Goal: Task Accomplishment & Management: Use online tool/utility

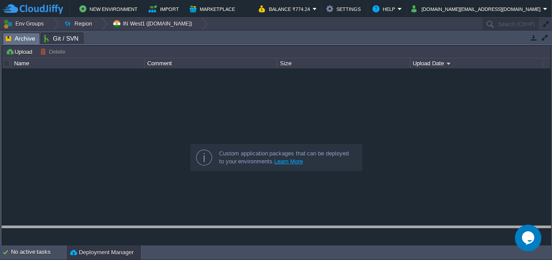
drag, startPoint x: 220, startPoint y: 37, endPoint x: 210, endPoint y: 276, distance: 239.2
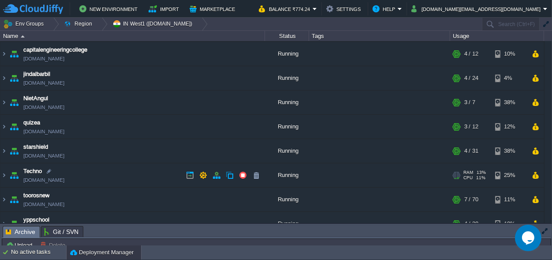
scroll to position [36, 0]
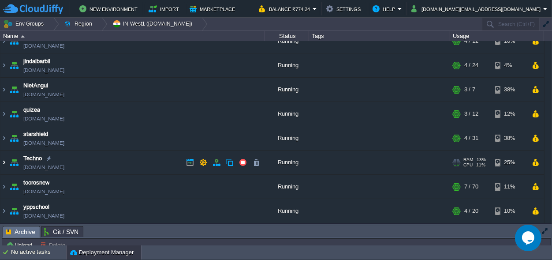
click at [2, 161] on img at bounding box center [3, 162] width 7 height 24
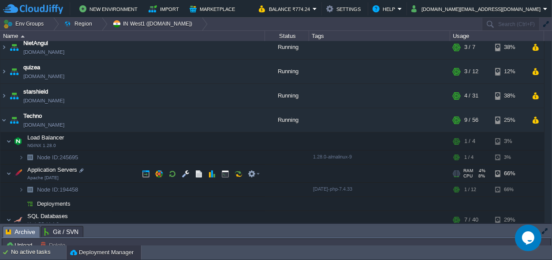
scroll to position [119, 0]
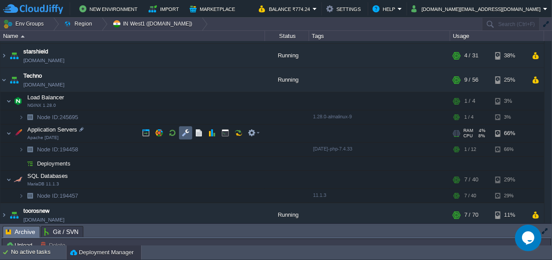
click at [182, 130] on td at bounding box center [185, 132] width 13 height 13
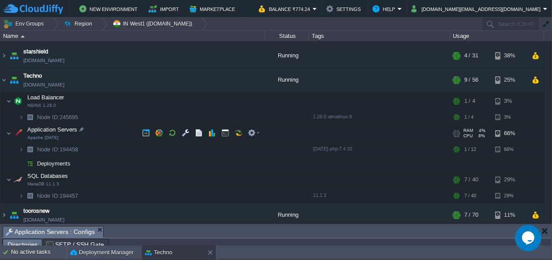
scroll to position [14, 0]
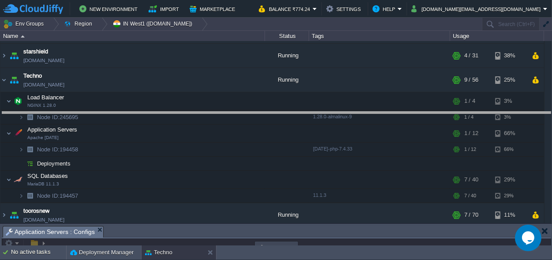
drag, startPoint x: 236, startPoint y: 231, endPoint x: 199, endPoint y: -34, distance: 267.6
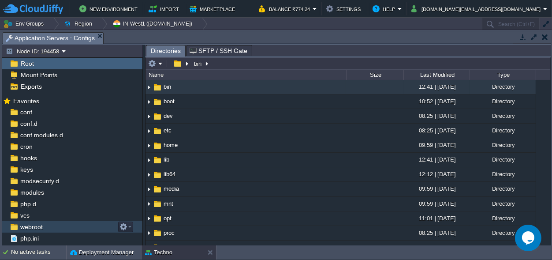
click at [47, 225] on div "webroot" at bounding box center [72, 226] width 140 height 11
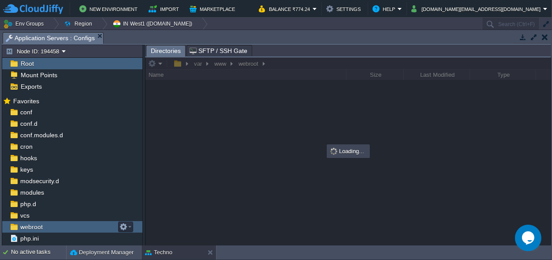
click at [47, 225] on div "webroot" at bounding box center [72, 226] width 140 height 11
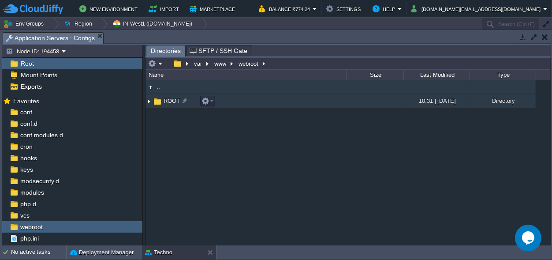
click at [168, 100] on span "ROOT" at bounding box center [171, 100] width 19 height 7
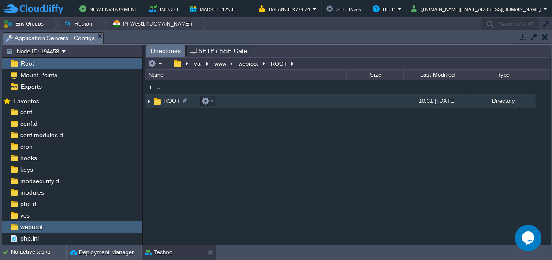
click at [168, 100] on span "ROOT" at bounding box center [171, 100] width 19 height 7
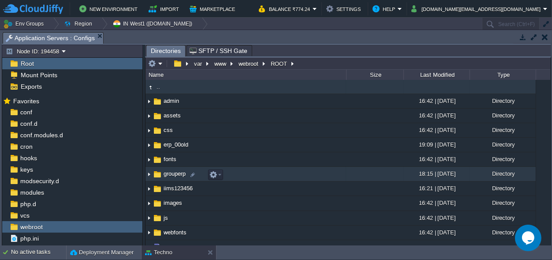
click at [176, 176] on span "grouperp" at bounding box center [174, 173] width 25 height 7
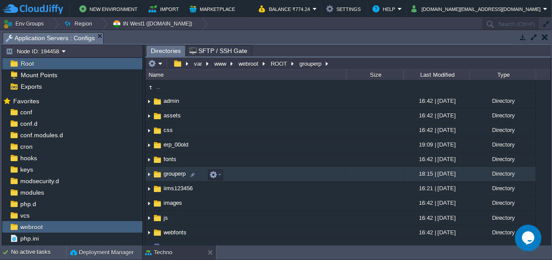
click at [176, 176] on span "grouperp" at bounding box center [174, 173] width 25 height 7
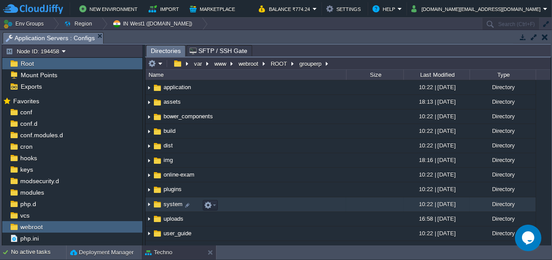
scroll to position [3, 0]
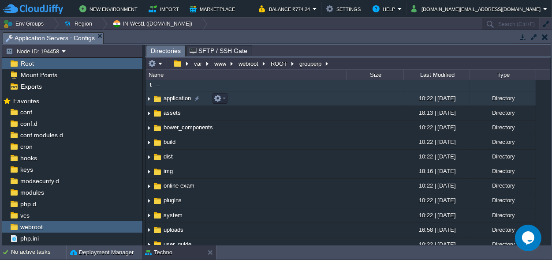
click at [176, 99] on span "application" at bounding box center [177, 97] width 30 height 7
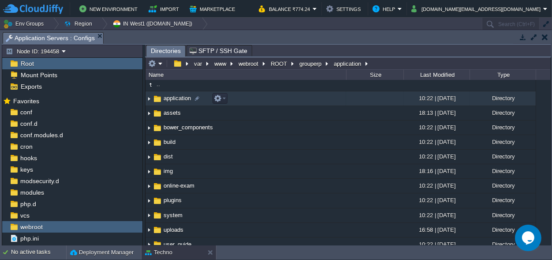
click at [176, 99] on span "application" at bounding box center [177, 97] width 30 height 7
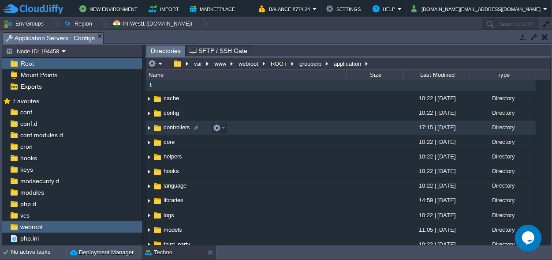
click at [175, 131] on span "controllers" at bounding box center [176, 126] width 29 height 7
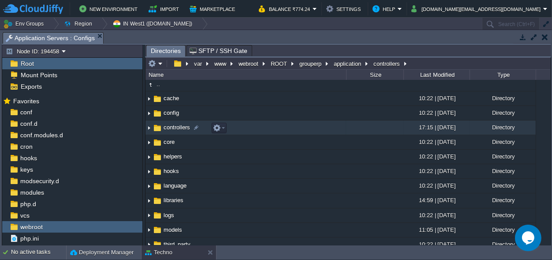
click at [175, 131] on span "controllers" at bounding box center [176, 126] width 29 height 7
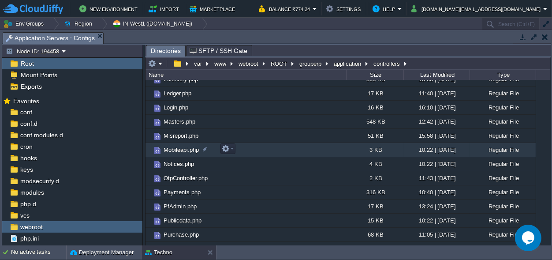
scroll to position [206, 0]
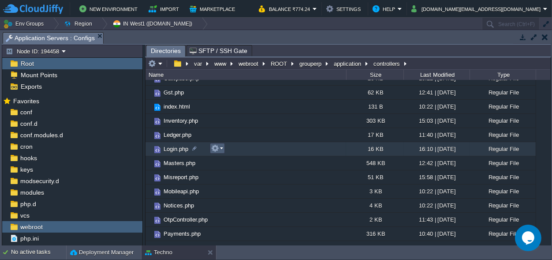
click at [221, 148] on em at bounding box center [217, 148] width 12 height 8
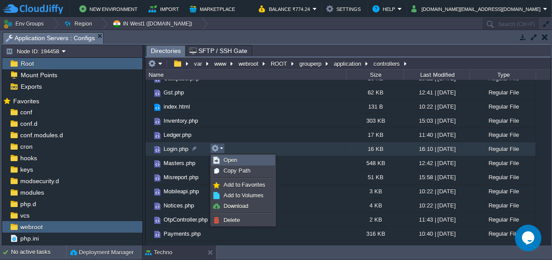
click at [223, 158] on link "Open" at bounding box center [243, 160] width 63 height 10
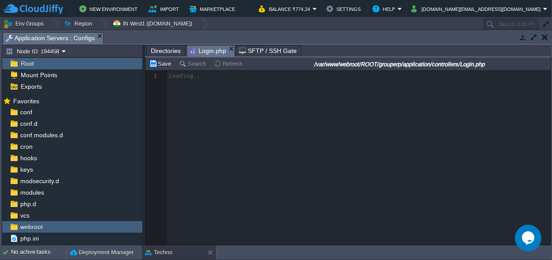
click at [158, 52] on span "Directories" at bounding box center [166, 50] width 30 height 11
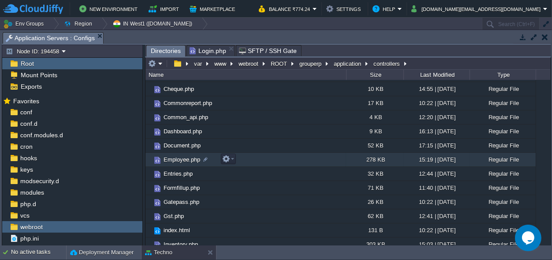
scroll to position [42, 0]
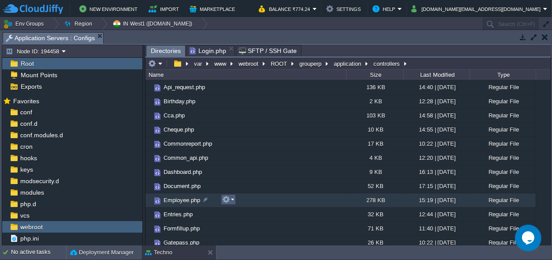
click at [229, 197] on button "button" at bounding box center [226, 199] width 8 height 8
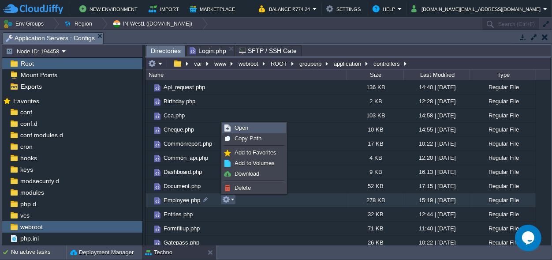
click at [252, 128] on link "Open" at bounding box center [254, 128] width 63 height 10
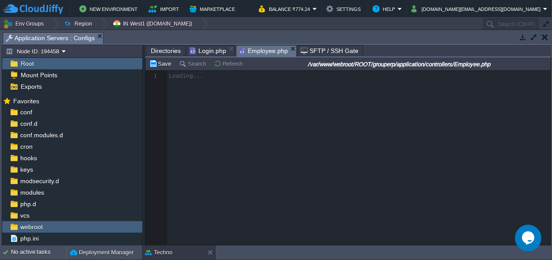
click at [211, 52] on span "Login.php" at bounding box center [208, 50] width 37 height 11
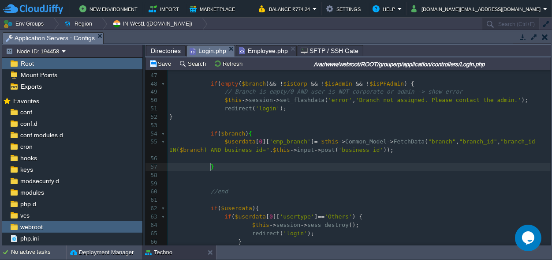
scroll to position [412, 0]
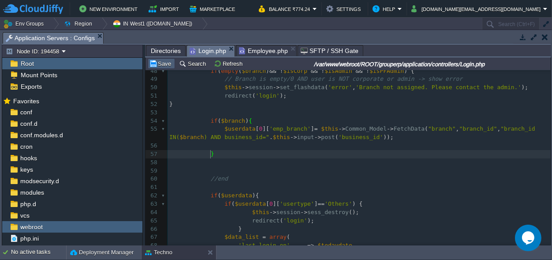
click at [165, 60] on td "Save" at bounding box center [161, 63] width 27 height 11
click at [252, 50] on span "Employee.php" at bounding box center [263, 50] width 49 height 11
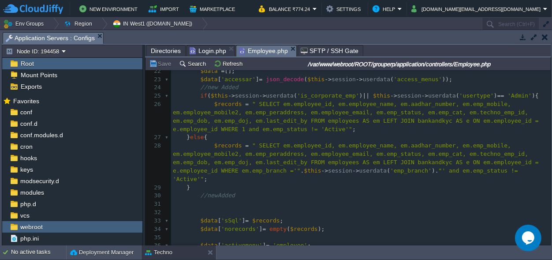
scroll to position [165, 0]
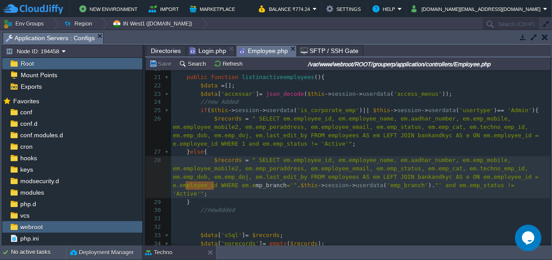
type textarea "emp_branch"
drag, startPoint x: 215, startPoint y: 185, endPoint x: 183, endPoint y: 183, distance: 32.7
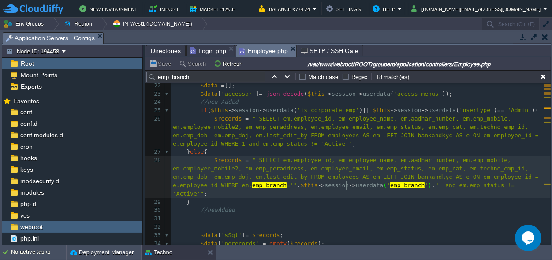
scroll to position [0, 0]
type textarea "em.emp_branch ='".$this->session->userdata('emp_branch')."'"
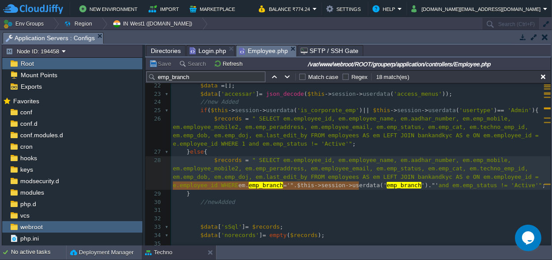
drag, startPoint x: 359, startPoint y: 184, endPoint x: 172, endPoint y: 187, distance: 186.1
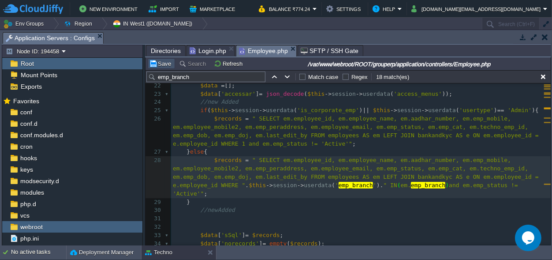
click at [161, 63] on button "Save" at bounding box center [161, 64] width 25 height 8
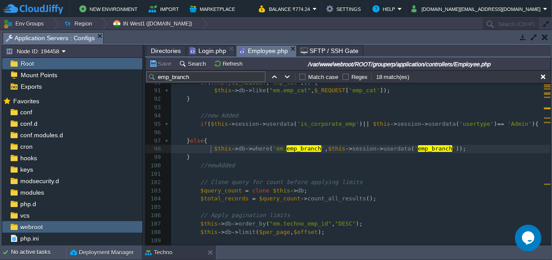
scroll to position [0, 0]
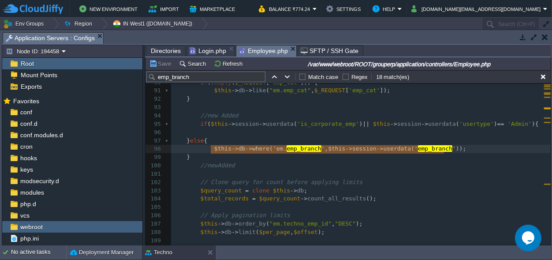
type textarea "$this->db->where('em.emp_branch', $this->session->userdata('emp_branch'));"
drag, startPoint x: 209, startPoint y: 146, endPoint x: 450, endPoint y: 148, distance: 240.4
paste textarea
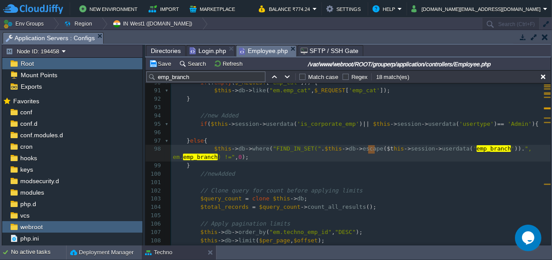
scroll to position [7, 208]
type textarea "$this->session->userdata('emp_branch')"
drag, startPoint x: 369, startPoint y: 149, endPoint x: 487, endPoint y: 146, distance: 118.2
type input "$this->session->userdata('emp_branch')"
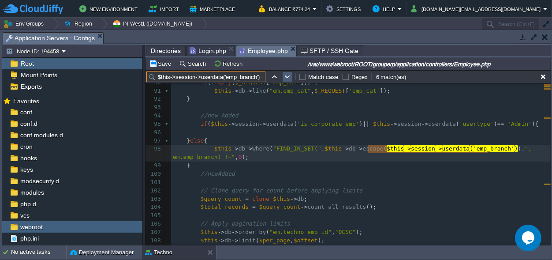
click at [288, 75] on button "button" at bounding box center [288, 77] width 8 height 8
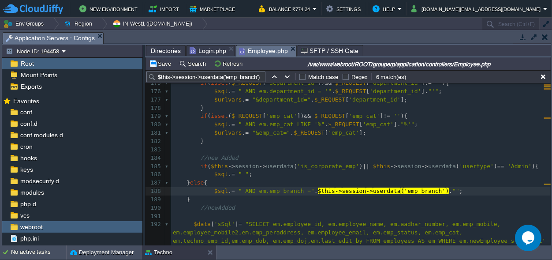
scroll to position [0, 0]
type textarea "$sql.= " AND em.emp_branch =".$this->session->userdata('emp_branch')."";"
drag, startPoint x: 444, startPoint y: 190, endPoint x: 210, endPoint y: 188, distance: 233.7
paste textarea
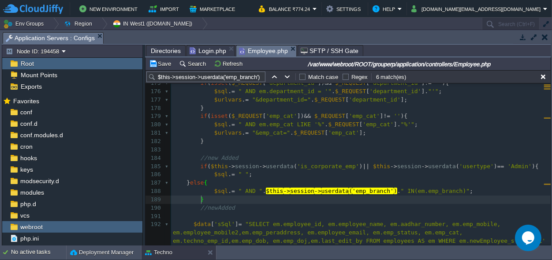
scroll to position [0, 0]
click at [287, 76] on button "button" at bounding box center [288, 77] width 8 height 8
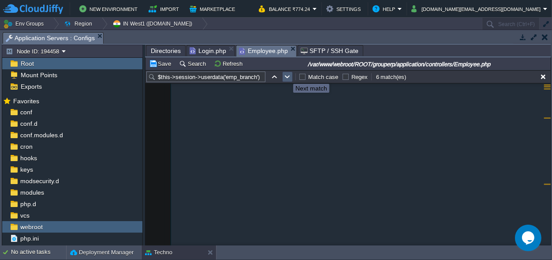
type textarea "$this->session->userdata('emp_branch')"
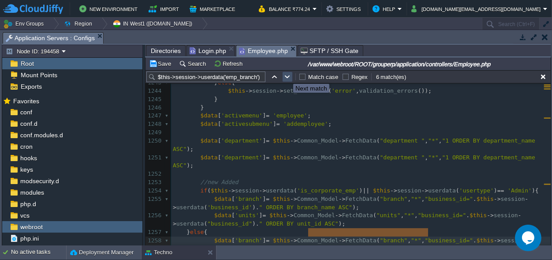
click at [287, 76] on button "button" at bounding box center [288, 77] width 8 height 8
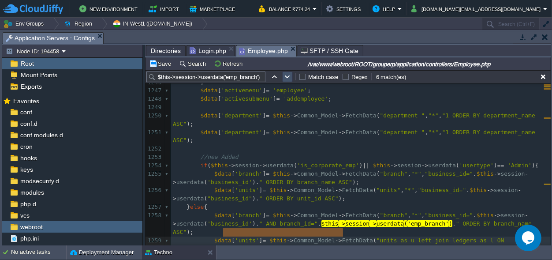
click at [287, 76] on button "button" at bounding box center [288, 77] width 8 height 8
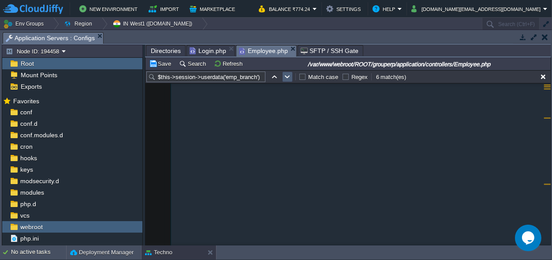
scroll to position [32119, 0]
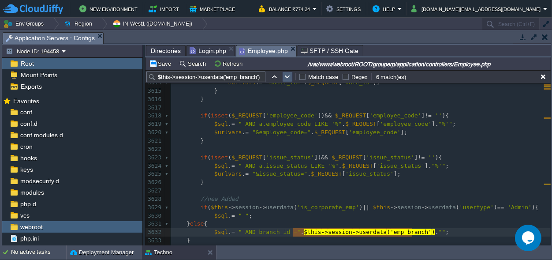
click at [287, 76] on button "button" at bounding box center [288, 77] width 8 height 8
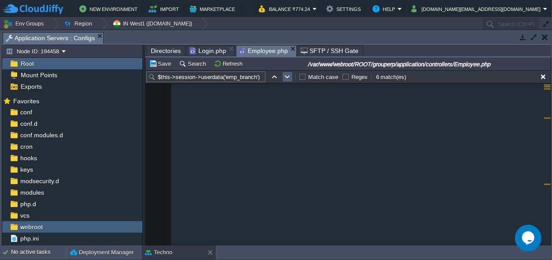
scroll to position [217, 0]
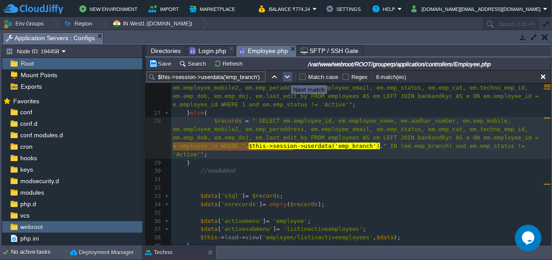
click at [284, 77] on button "button" at bounding box center [288, 77] width 8 height 8
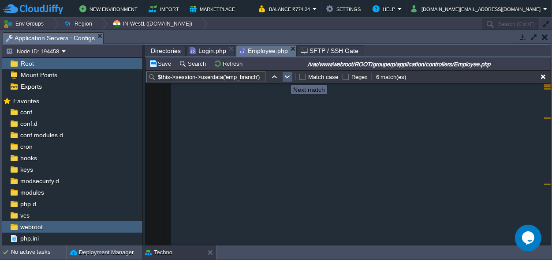
scroll to position [713, 0]
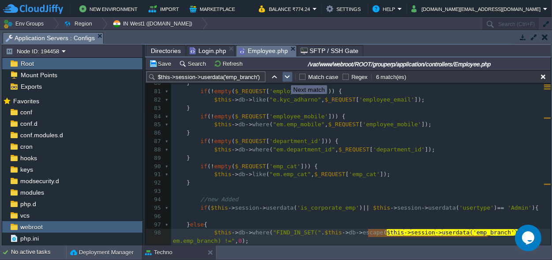
click at [284, 77] on button "button" at bounding box center [288, 77] width 8 height 8
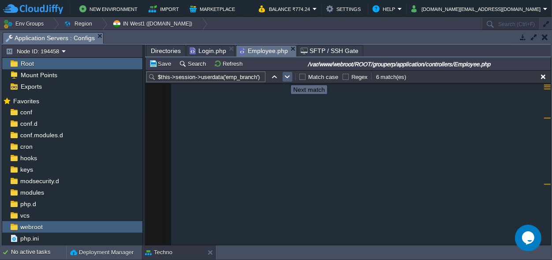
scroll to position [1470, 0]
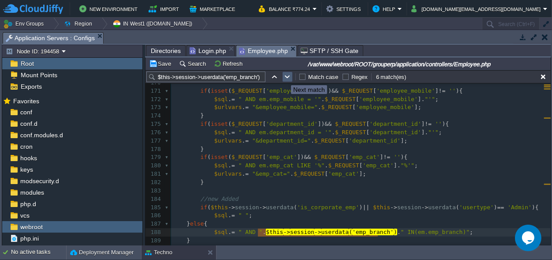
click at [284, 77] on button "button" at bounding box center [288, 77] width 8 height 8
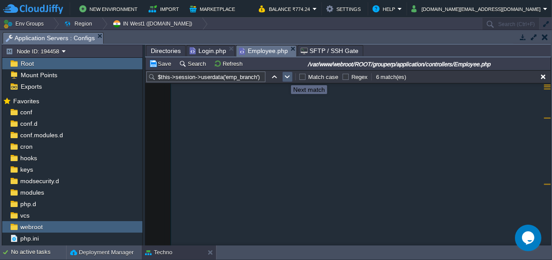
scroll to position [10827, 0]
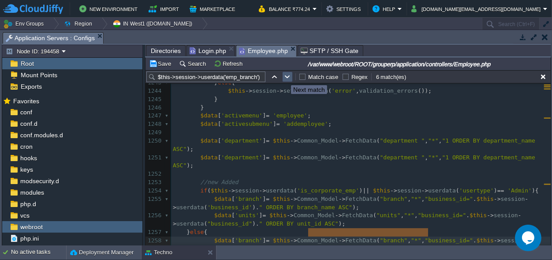
click at [284, 77] on button "button" at bounding box center [288, 77] width 8 height 8
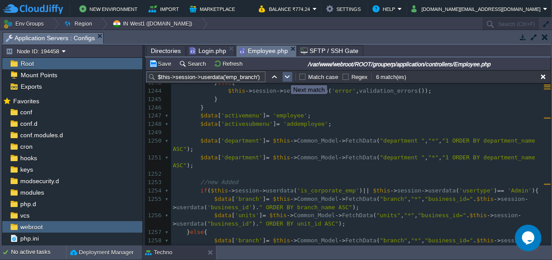
scroll to position [10852, 0]
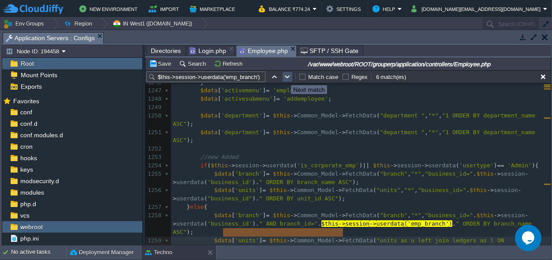
click at [284, 77] on button "button" at bounding box center [288, 77] width 8 height 8
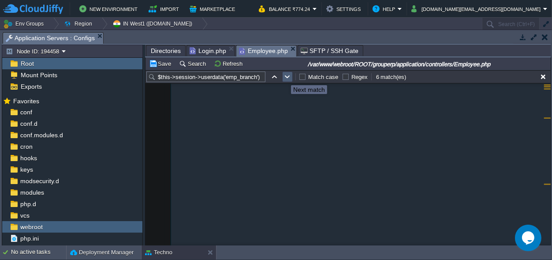
scroll to position [32127, 0]
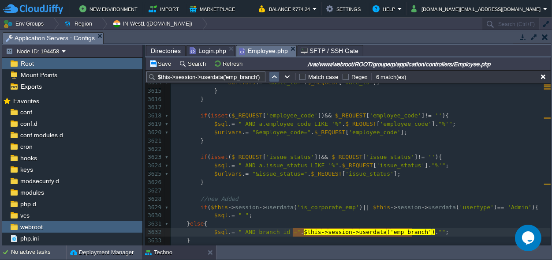
click at [271, 75] on button "button" at bounding box center [274, 77] width 8 height 8
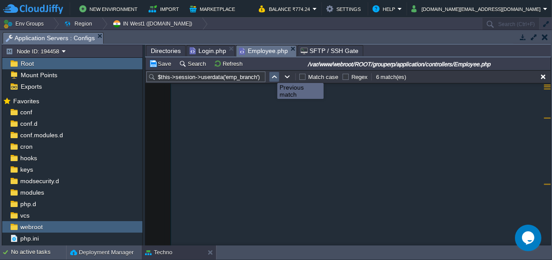
scroll to position [10946, 0]
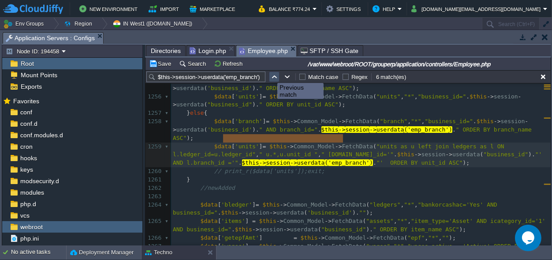
click at [271, 75] on button "button" at bounding box center [274, 77] width 8 height 8
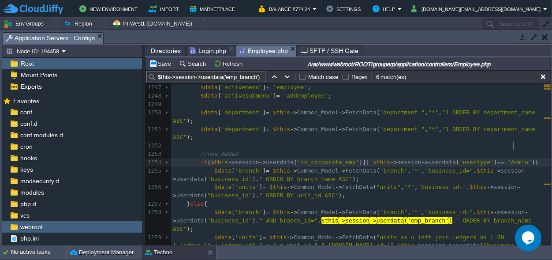
scroll to position [0, 0]
click at [517, 158] on pre "if ( $this -> session -> userdata ( 'is_corporate_emp' ) || $this -> session ->…" at bounding box center [361, 162] width 380 height 8
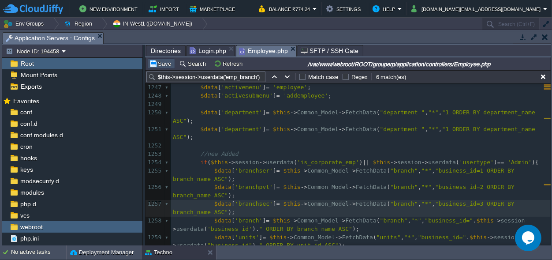
click at [164, 64] on button "Save" at bounding box center [161, 64] width 25 height 8
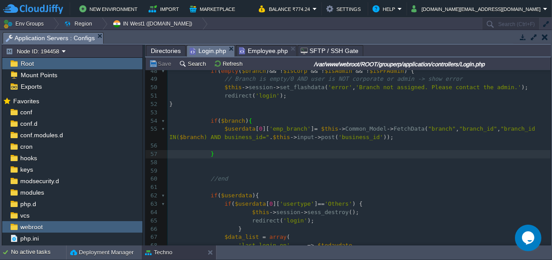
scroll to position [412, 0]
click at [202, 46] on span "Login.php" at bounding box center [208, 50] width 37 height 11
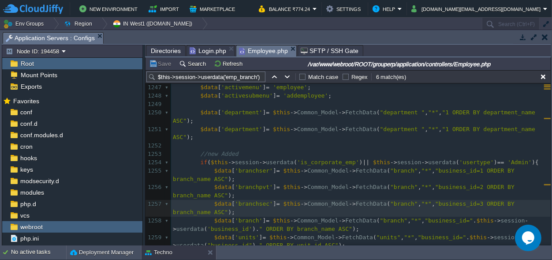
scroll to position [10855, 0]
click at [266, 50] on span "Employee.php" at bounding box center [263, 50] width 49 height 11
click at [163, 49] on span "Directories" at bounding box center [166, 50] width 30 height 11
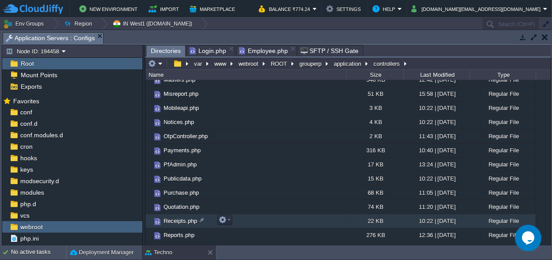
scroll to position [330, 0]
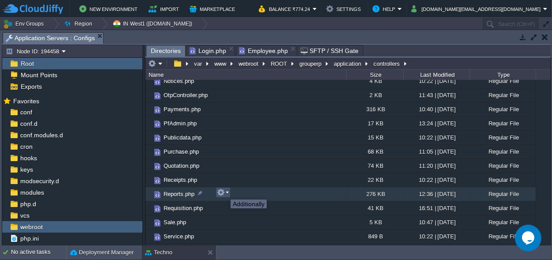
click at [224, 191] on button "button" at bounding box center [221, 192] width 8 height 8
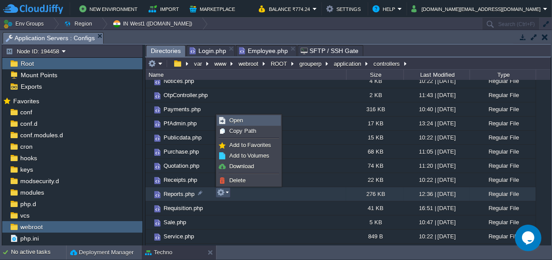
click at [255, 118] on link "Open" at bounding box center [248, 121] width 63 height 10
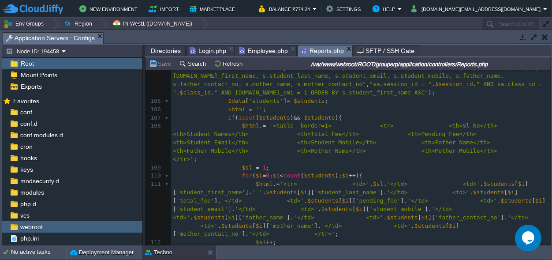
scroll to position [995, 0]
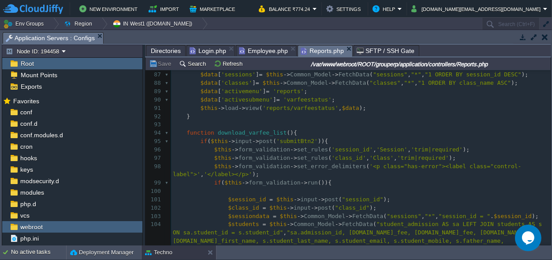
click at [256, 55] on span "Employee.php" at bounding box center [263, 50] width 49 height 11
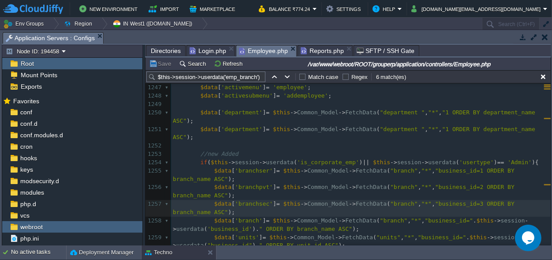
click at [264, 77] on input "$this->session->userdata('emp_branch')" at bounding box center [205, 76] width 119 height 11
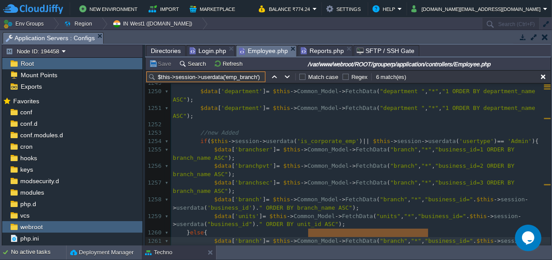
click at [308, 49] on span "Reports.php" at bounding box center [322, 50] width 43 height 11
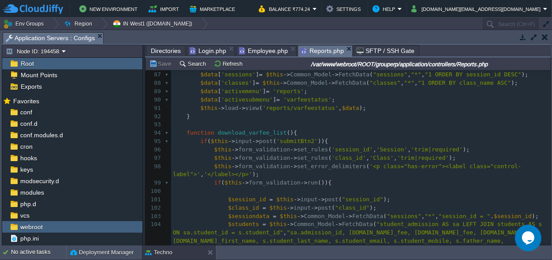
click at [288, 109] on div "5905 <?php 74 $data [ 'accessar' ] = json_decode ( $this -> session -> userdata…" at bounding box center [361, 203] width 380 height 565
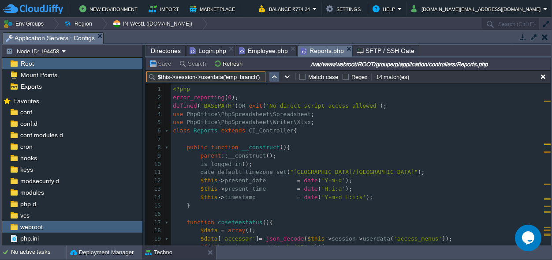
type input "$this->session->userdata('emp_branch')"
click at [274, 78] on button "button" at bounding box center [274, 77] width 8 height 8
type textarea "$this->session->userdata('emp_branch')"
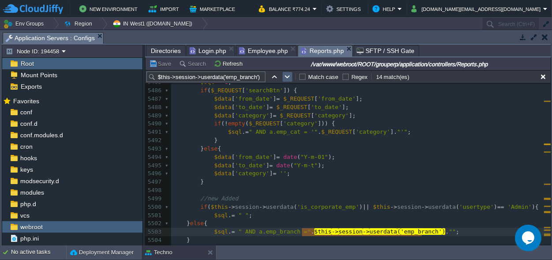
click at [284, 75] on button "button" at bounding box center [288, 77] width 8 height 8
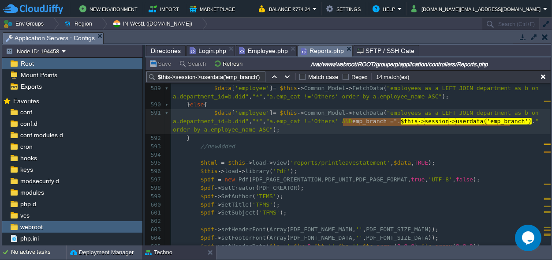
type textarea "emp_branch =".$this->session->userdata('emp_branch').""
drag, startPoint x: 343, startPoint y: 122, endPoint x: 514, endPoint y: 120, distance: 171.1
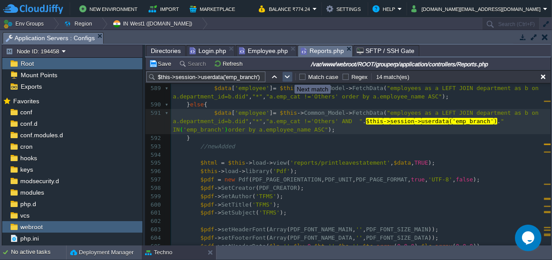
click at [288, 77] on button "button" at bounding box center [288, 77] width 8 height 8
type textarea "$this->session->userdata('emp_branch')"
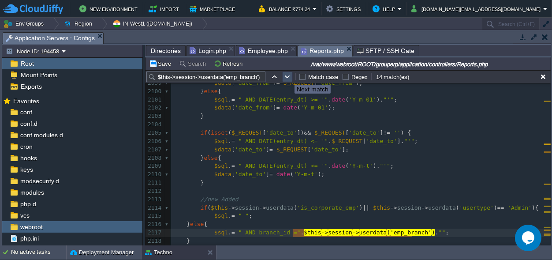
click at [288, 77] on button "button" at bounding box center [288, 77] width 8 height 8
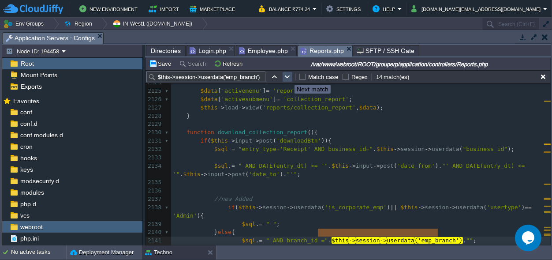
click at [288, 77] on button "button" at bounding box center [288, 77] width 8 height 8
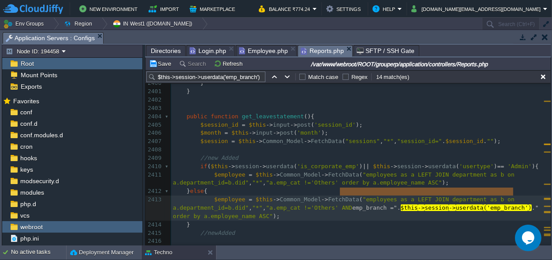
scroll to position [0, 170]
drag, startPoint x: 340, startPoint y: 189, endPoint x: 512, endPoint y: 192, distance: 171.6
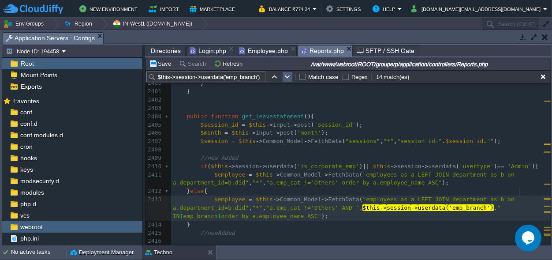
click at [285, 73] on button "button" at bounding box center [288, 77] width 8 height 8
type textarea "$this->session->userdata('emp_branch')"
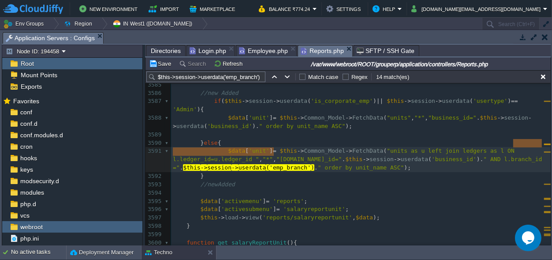
scroll to position [32608, 0]
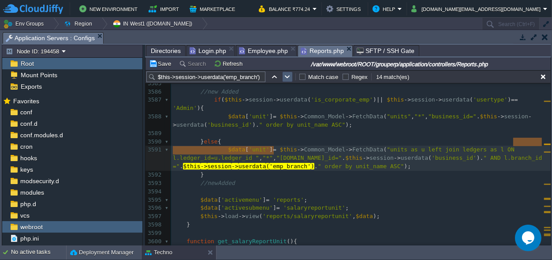
click at [285, 78] on button "button" at bounding box center [288, 77] width 8 height 8
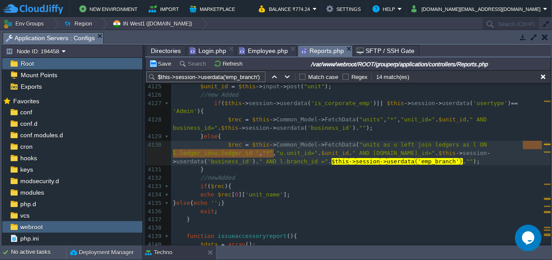
scroll to position [37324, 0]
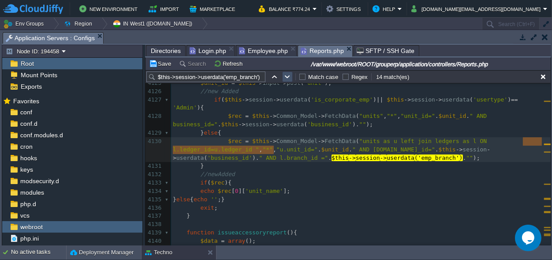
click at [284, 78] on button "button" at bounding box center [288, 77] width 8 height 8
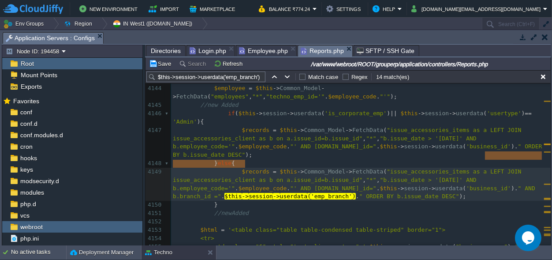
scroll to position [37523, 0]
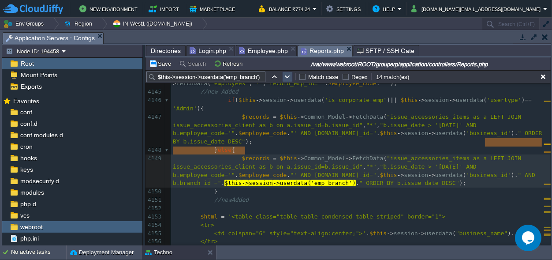
click at [286, 76] on button "button" at bounding box center [288, 77] width 8 height 8
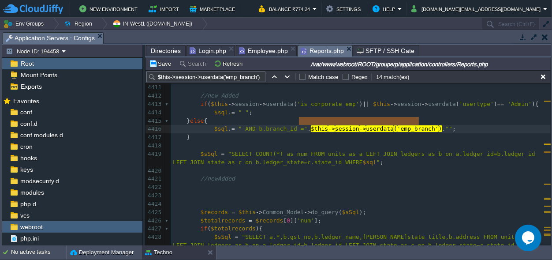
scroll to position [39885, 0]
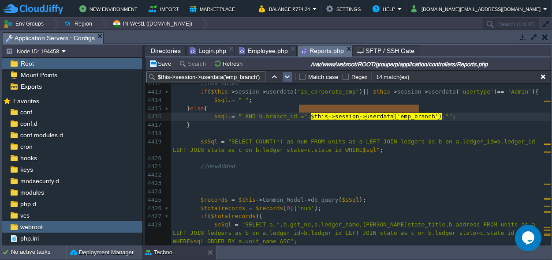
click at [282, 77] on td at bounding box center [287, 76] width 11 height 11
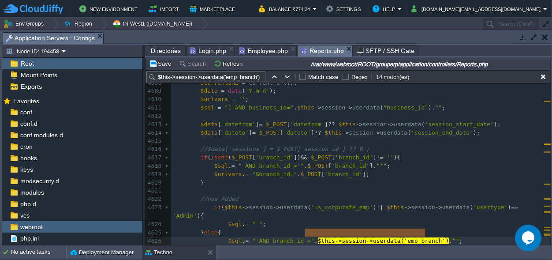
scroll to position [41583, 0]
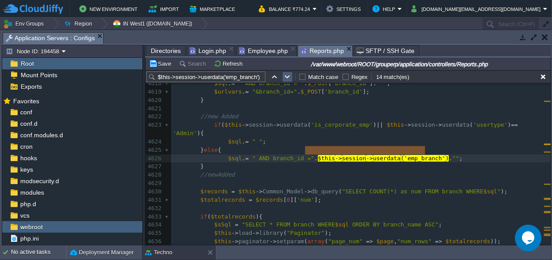
click at [286, 78] on button "button" at bounding box center [288, 77] width 8 height 8
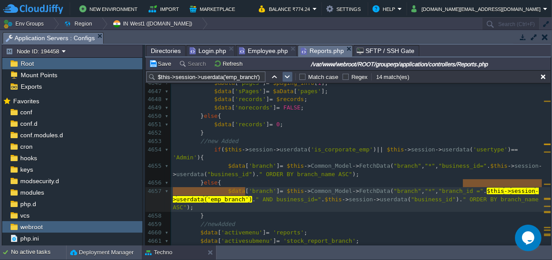
click at [286, 75] on button "button" at bounding box center [288, 77] width 8 height 8
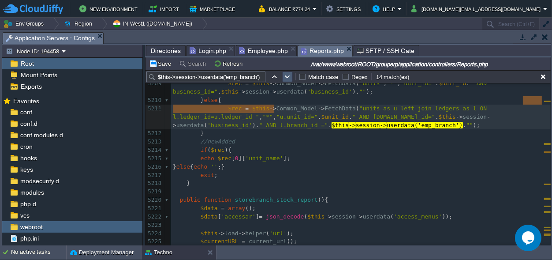
click at [285, 74] on button "button" at bounding box center [288, 77] width 8 height 8
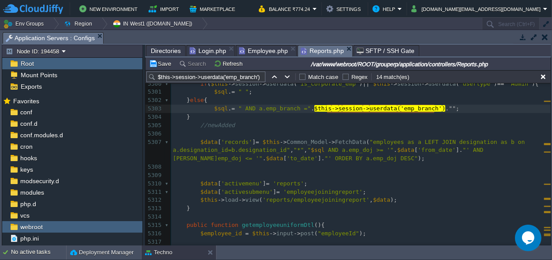
scroll to position [0, 107]
type textarea "$sql.= " AND a.emp_branch =".$this->session->userdata('emp_branch')."";"
drag, startPoint x: 444, startPoint y: 107, endPoint x: 211, endPoint y: 106, distance: 232.9
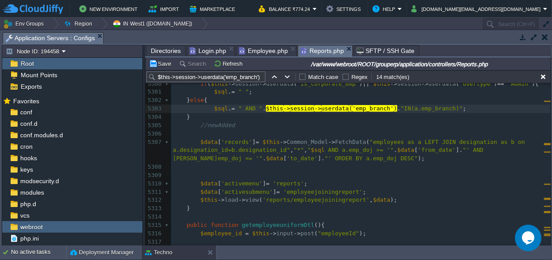
scroll to position [0, 0]
click at [284, 74] on button "button" at bounding box center [288, 77] width 8 height 8
type textarea "$this->session->userdata('emp_branch')"
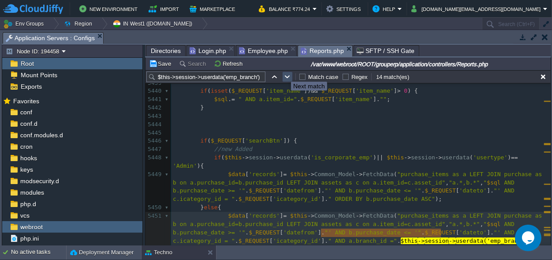
click at [284, 74] on button "button" at bounding box center [288, 77] width 8 height 8
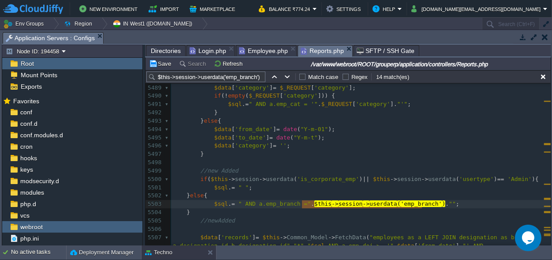
scroll to position [49350, 0]
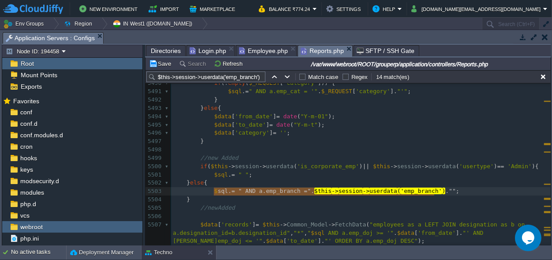
type textarea "$sql.= " AND a.emp_branch =".$this->session->userdata('emp_branch')."";"
drag, startPoint x: 441, startPoint y: 191, endPoint x: 210, endPoint y: 191, distance: 231.5
paste textarea
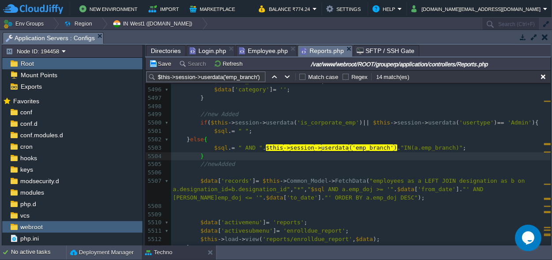
scroll to position [49391, 0]
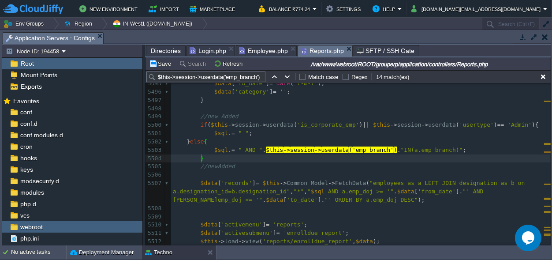
click at [465, 148] on pre "$sql . = " AND " . $this -> session -> userdata ( 'emp_branch' ) . "IN(a.emp_br…" at bounding box center [361, 150] width 380 height 8
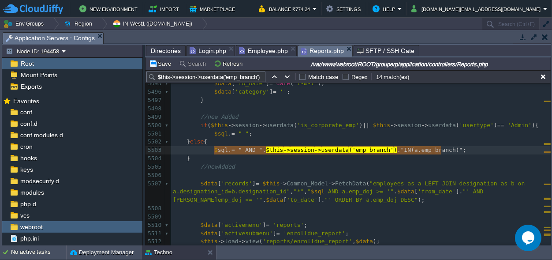
scroll to position [3, 230]
drag, startPoint x: 465, startPoint y: 148, endPoint x: 210, endPoint y: 149, distance: 255.3
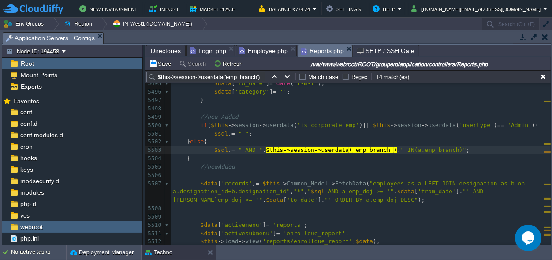
click at [471, 149] on pre "$sql . = " AND " . $this -> session -> userdata ( 'emp_branch' ) . " IN(a.emp_b…" at bounding box center [361, 150] width 380 height 8
click at [157, 66] on button "Save" at bounding box center [161, 64] width 25 height 8
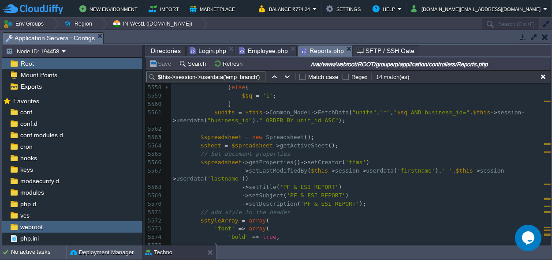
scroll to position [49927, 0]
click at [288, 75] on button "button" at bounding box center [288, 77] width 8 height 8
type textarea "$this->session->userdata('emp_branch')"
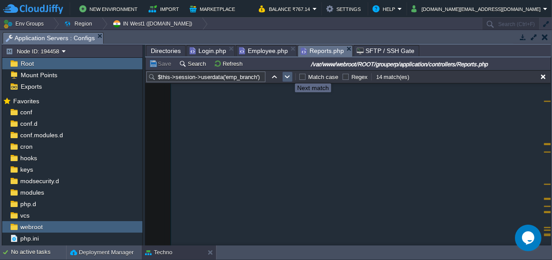
scroll to position [5622, 0]
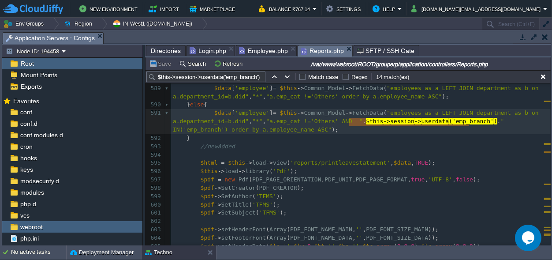
drag, startPoint x: 159, startPoint y: 50, endPoint x: 164, endPoint y: 52, distance: 5.3
click at [162, 51] on span "Directories" at bounding box center [166, 50] width 30 height 11
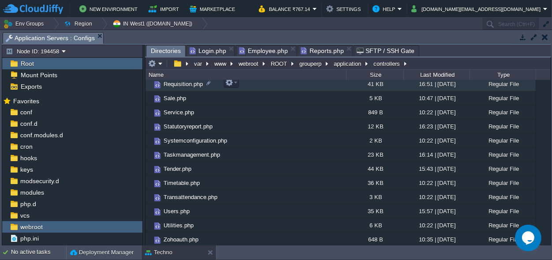
scroll to position [248, 0]
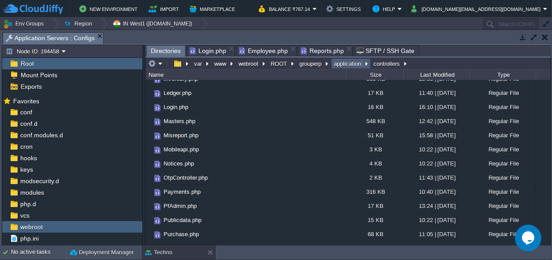
click at [369, 65] on em "application" at bounding box center [351, 64] width 37 height 8
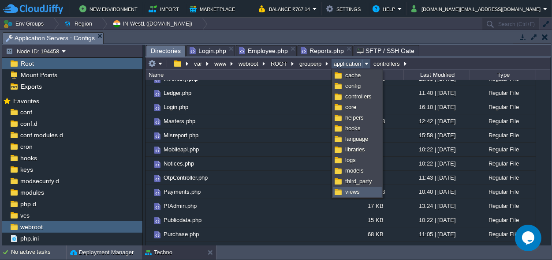
click at [346, 190] on span "views" at bounding box center [352, 191] width 15 height 7
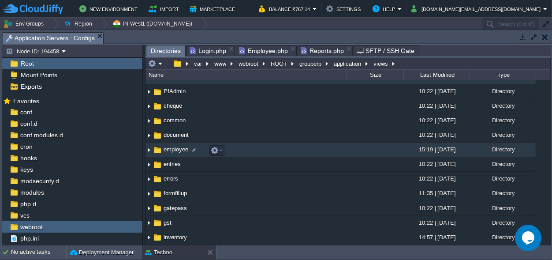
scroll to position [0, 0]
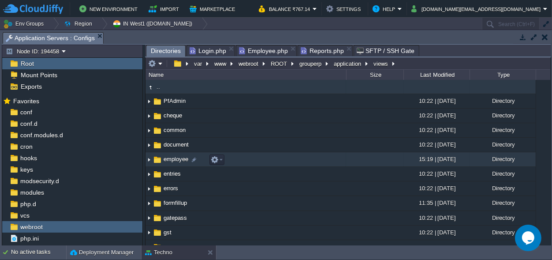
click at [175, 161] on span "employee" at bounding box center [175, 158] width 27 height 7
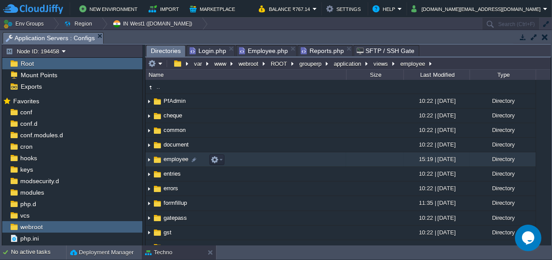
click at [175, 161] on span "employee" at bounding box center [175, 158] width 27 height 7
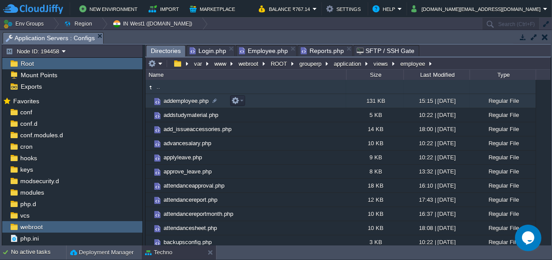
click at [179, 100] on span "addemployee.php" at bounding box center [186, 100] width 48 height 7
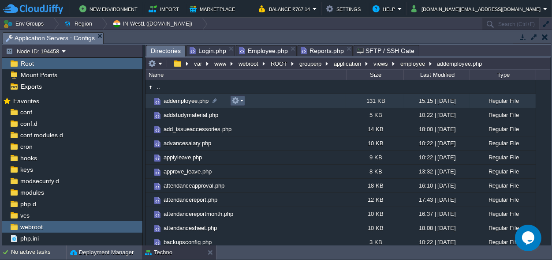
click at [243, 97] on em at bounding box center [238, 101] width 12 height 8
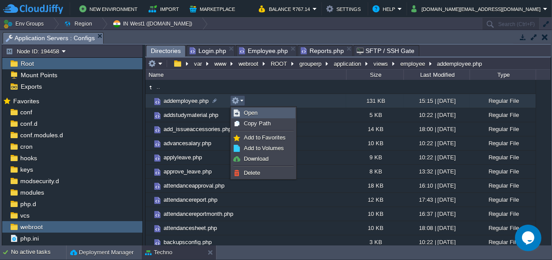
click at [258, 111] on link "Open" at bounding box center [263, 113] width 63 height 10
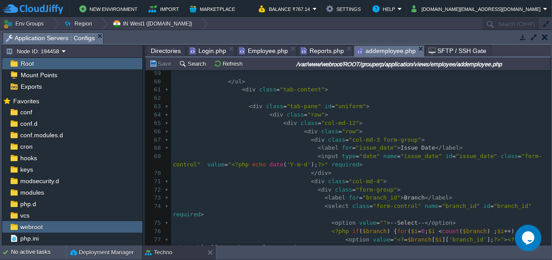
scroll to position [495, 0]
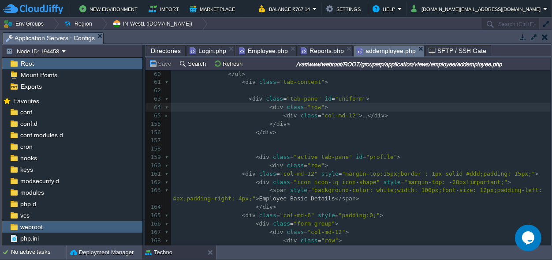
click at [320, 105] on pre "< div class = "row" >" at bounding box center [361, 107] width 380 height 8
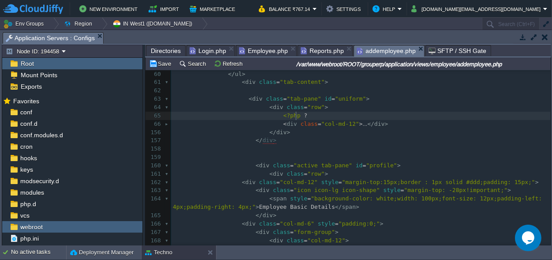
type textarea "<?php ?>"
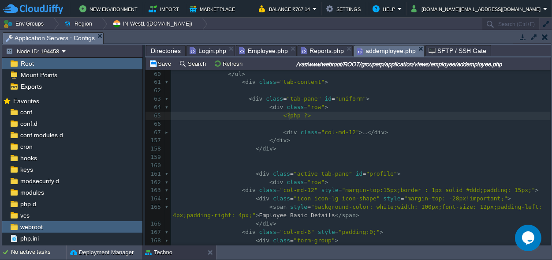
click at [290, 114] on div "xxxxxxxxxx <?php $this -> load -> view ( "common/meta" ); ?> 50 < div class = "…" at bounding box center [361, 182] width 380 height 424
type textarea "}else{"
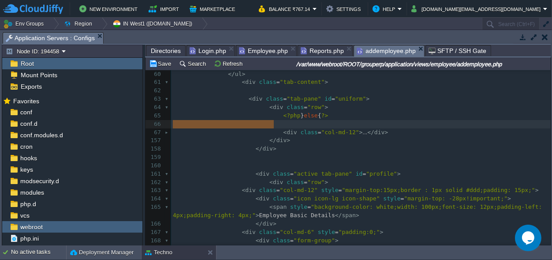
drag, startPoint x: 288, startPoint y: 125, endPoint x: 149, endPoint y: 122, distance: 139.0
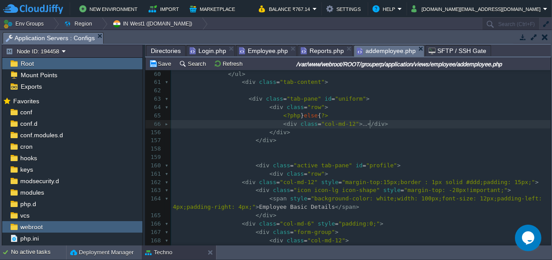
click at [385, 124] on pre "< div class = "col-md-12" > ... </ div >" at bounding box center [361, 124] width 380 height 8
click at [374, 124] on pre "< div class = "col-md-12" > ... </ div >" at bounding box center [361, 124] width 380 height 8
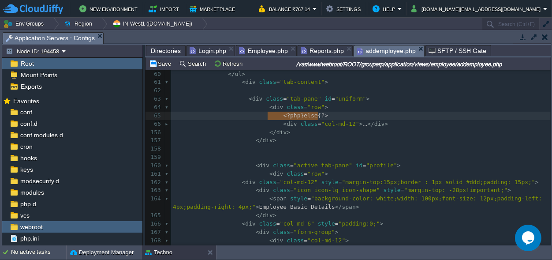
type textarea "<?php}else{ ?>"
drag, startPoint x: 324, startPoint y: 116, endPoint x: 271, endPoint y: 114, distance: 53.0
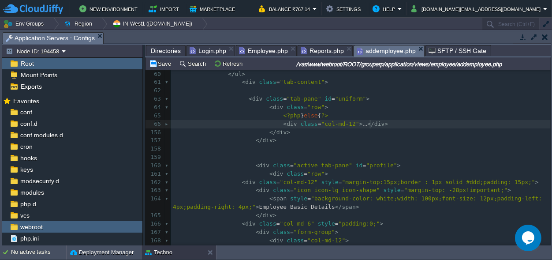
click at [384, 120] on pre "< div class = "col-md-12" > ... </ div >" at bounding box center [361, 124] width 380 height 8
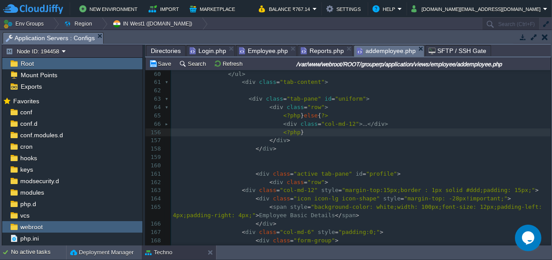
scroll to position [0, 28]
type textarea "<?php } ?>"
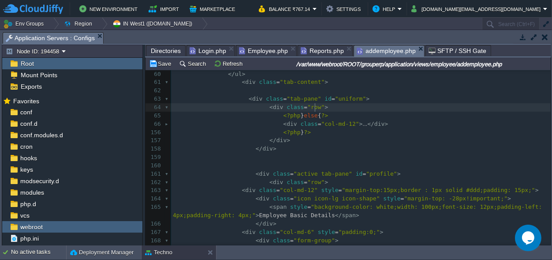
scroll to position [0, 0]
click at [325, 105] on pre "< div class = "row" >" at bounding box center [361, 107] width 380 height 8
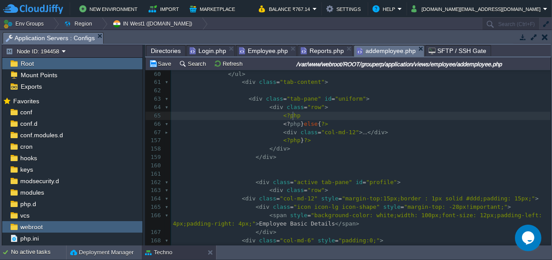
scroll to position [0, 19]
type textarea "<?php ?>"
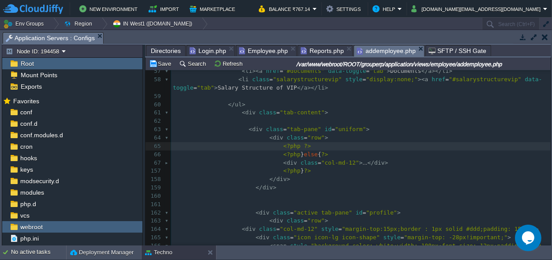
scroll to position [476, 0]
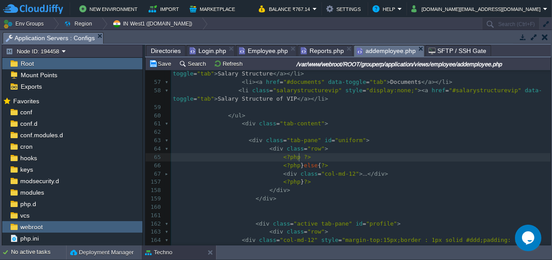
click at [306, 156] on pre "<?php ?>" at bounding box center [361, 157] width 380 height 8
click at [290, 156] on div "x <?php $this -> load -> view ( "common/meta" ); ?> 50 < div class = "nav-tabs-…" at bounding box center [361, 228] width 380 height 432
type textarea "if(){"
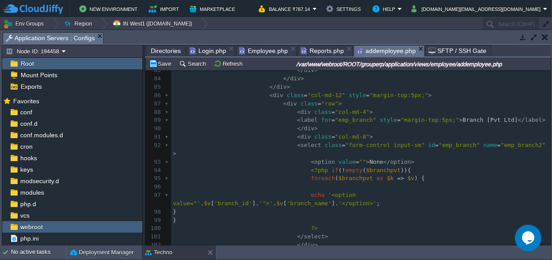
scroll to position [710, 0]
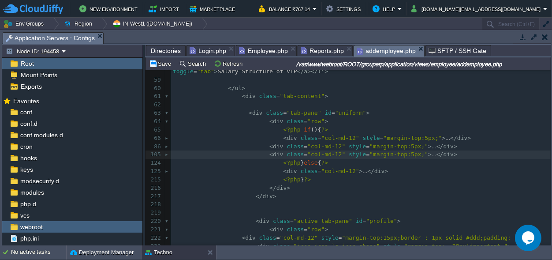
type textarea "-"
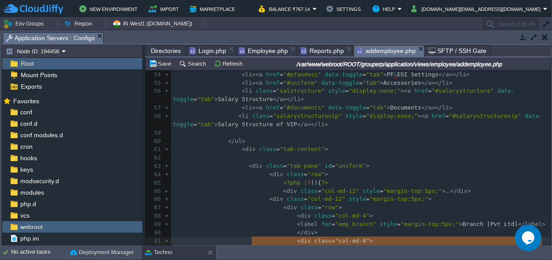
drag, startPoint x: 439, startPoint y: 154, endPoint x: 253, endPoint y: 237, distance: 203.7
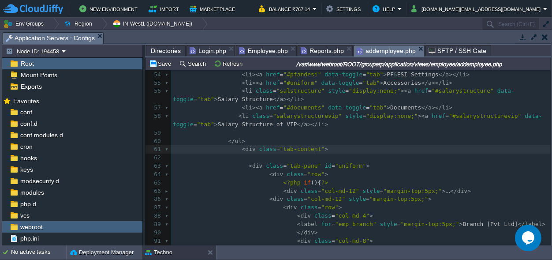
click at [369, 153] on pre "< div class = "tab-content" >" at bounding box center [361, 149] width 380 height 8
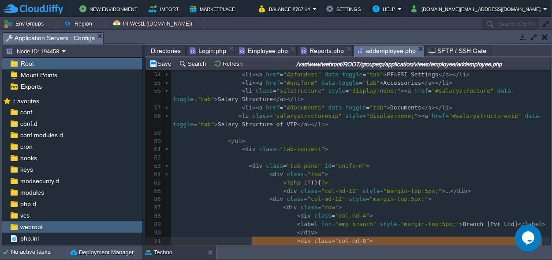
type textarea "-"
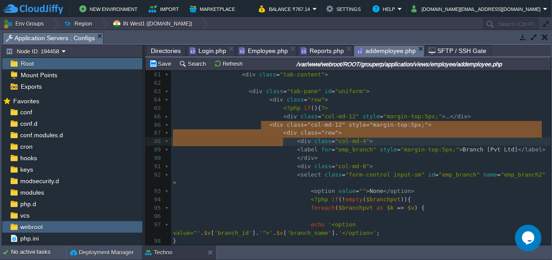
type textarea "<div class="col-md-12" style="margin-top:5px;"> <div class="row"> <div class="c…"
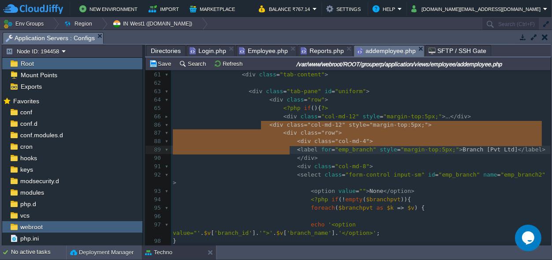
drag, startPoint x: 260, startPoint y: 123, endPoint x: 285, endPoint y: 146, distance: 34.0
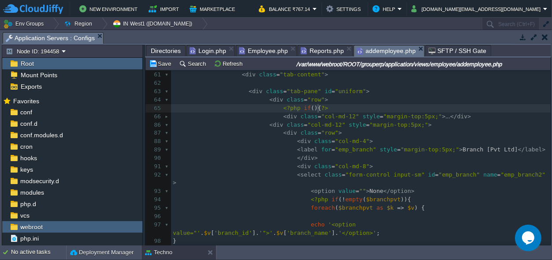
click at [457, 112] on pre "<?php if (){ ?>" at bounding box center [361, 108] width 380 height 8
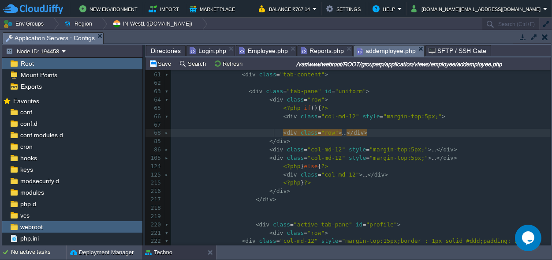
type textarea "-"
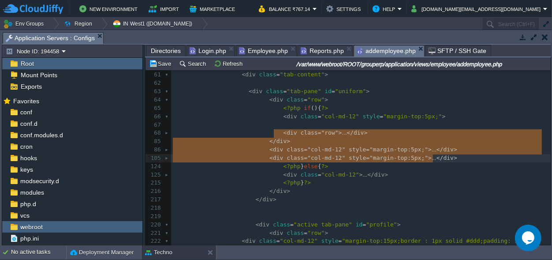
drag, startPoint x: 273, startPoint y: 131, endPoint x: 438, endPoint y: 154, distance: 166.9
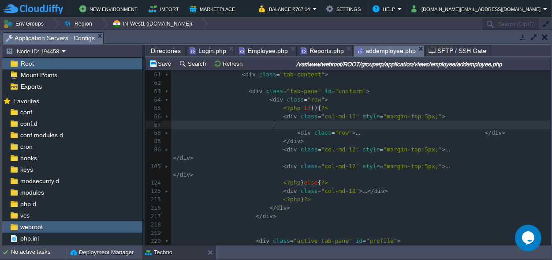
click at [290, 124] on pre at bounding box center [361, 125] width 380 height 8
drag, startPoint x: 290, startPoint y: 124, endPoint x: 172, endPoint y: 122, distance: 118.2
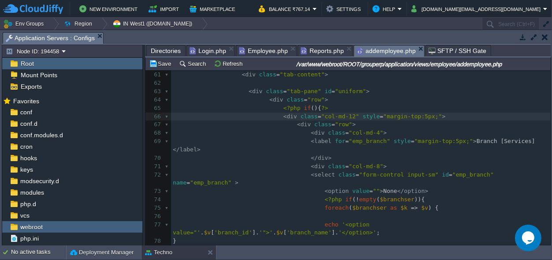
click at [304, 51] on span "Reports.php" at bounding box center [322, 50] width 43 height 11
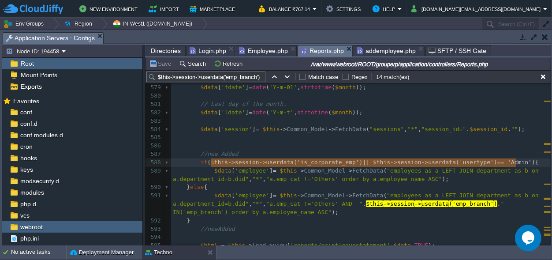
type textarea "if($this->session->userdata('is_corporate_emp') || $this->session->userdata('us…"
drag, startPoint x: 517, startPoint y: 161, endPoint x: 198, endPoint y: 160, distance: 319.3
click at [365, 48] on span "addemployee.php" at bounding box center [386, 50] width 59 height 11
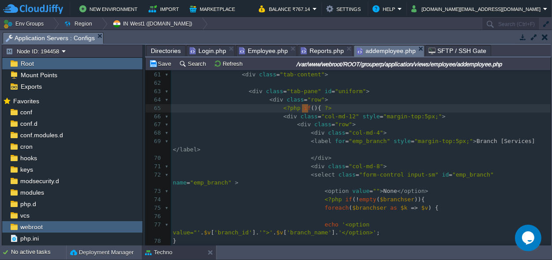
type textarea "if(){"
drag, startPoint x: 310, startPoint y: 108, endPoint x: 300, endPoint y: 108, distance: 9.7
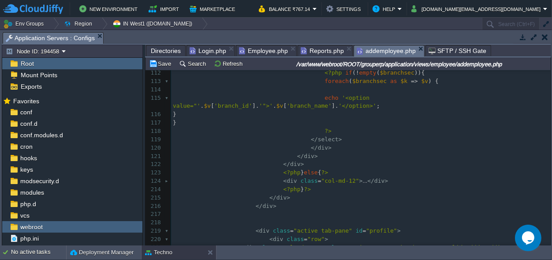
scroll to position [979, 0]
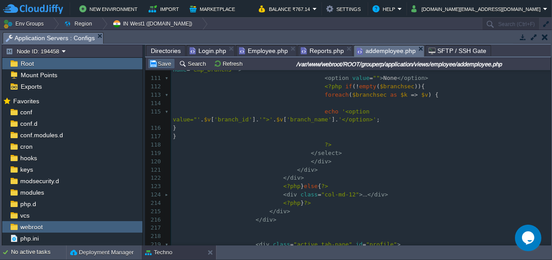
click at [162, 60] on button "Save" at bounding box center [161, 64] width 25 height 8
click at [254, 50] on span "Employee.php" at bounding box center [263, 50] width 49 height 11
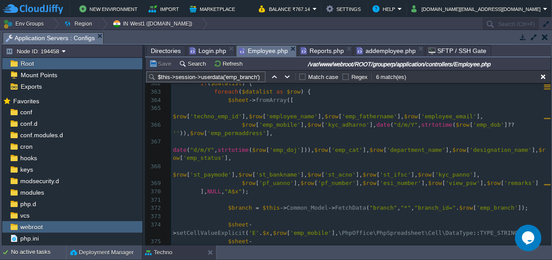
scroll to position [3207, 0]
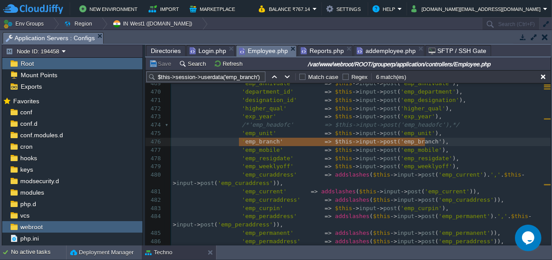
type textarea "'emp_branch' => $this->input->post('emp_branch'),"
drag, startPoint x: 431, startPoint y: 142, endPoint x: 237, endPoint y: 142, distance: 193.6
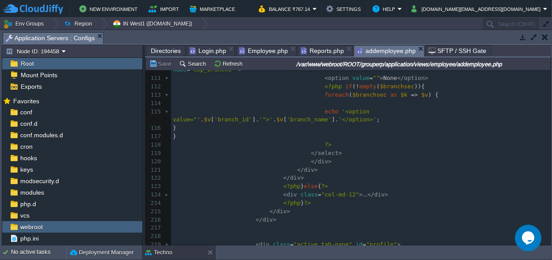
click at [389, 47] on span "addemployee.php" at bounding box center [386, 50] width 59 height 11
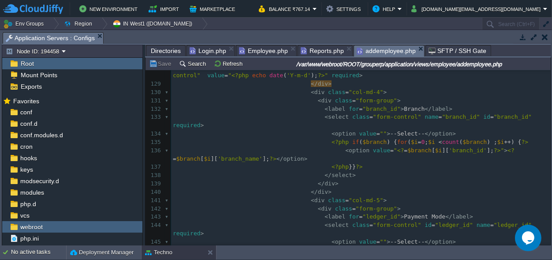
scroll to position [484, 0]
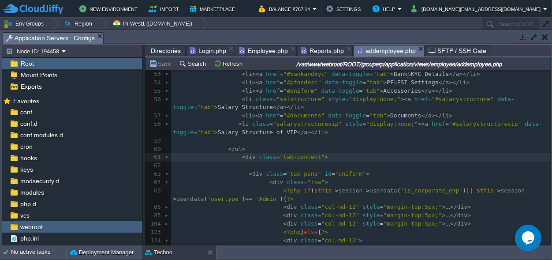
click at [369, 160] on pre "< div class = "tab-content" >" at bounding box center [361, 157] width 380 height 8
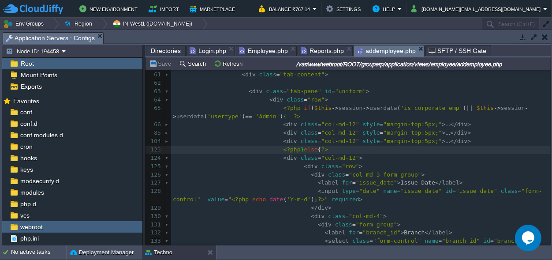
type textarea "-"
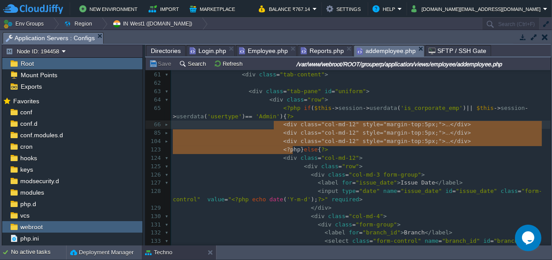
drag, startPoint x: 292, startPoint y: 149, endPoint x: 275, endPoint y: 125, distance: 29.7
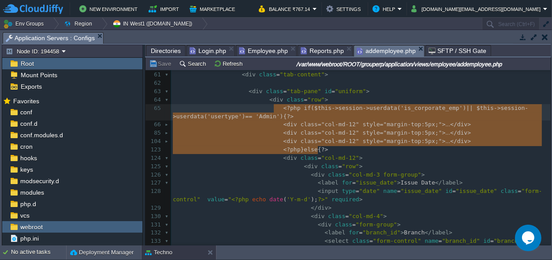
drag, startPoint x: 324, startPoint y: 148, endPoint x: 275, endPoint y: 111, distance: 61.7
type textarea "if(){"
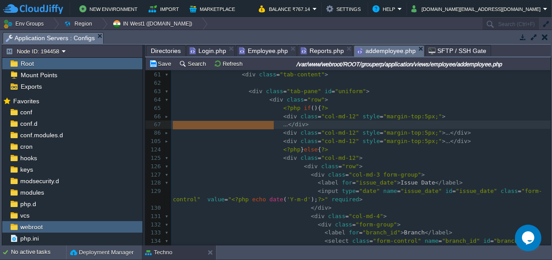
type textarea "-"
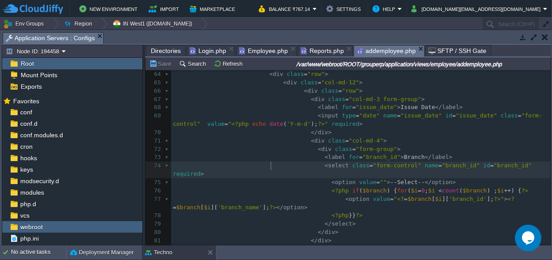
click at [270, 165] on span at bounding box center [249, 165] width 152 height 7
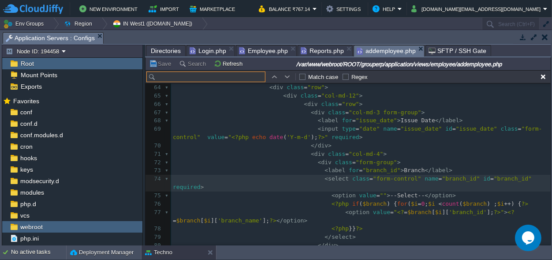
scroll to position [564, 0]
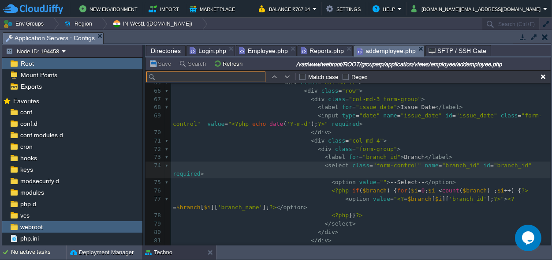
type input "<?php if($this->session->userdata('is_corporate_emp') || $this->session->userda…"
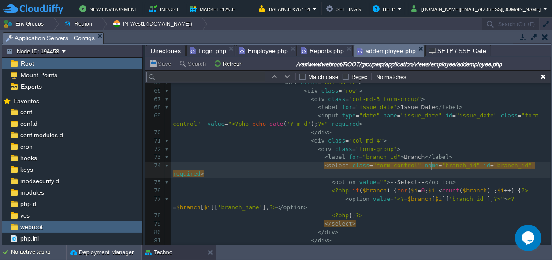
type textarea "branch_id"
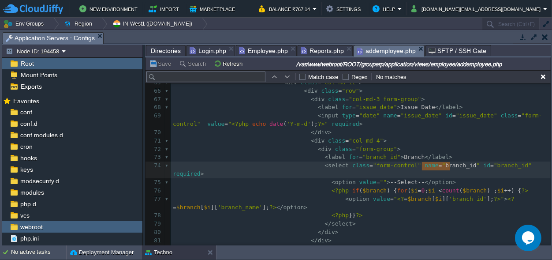
type input "branch_id"
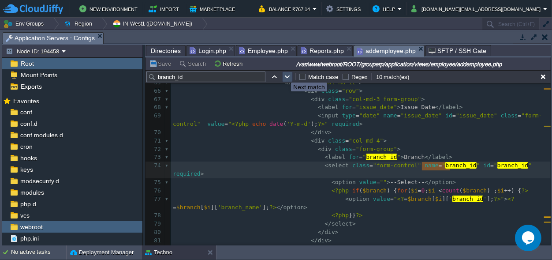
click at [284, 75] on button "button" at bounding box center [288, 77] width 8 height 8
click at [285, 78] on button "button" at bounding box center [288, 77] width 8 height 8
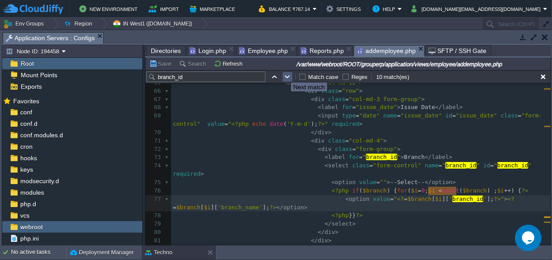
click at [285, 78] on button "button" at bounding box center [288, 77] width 8 height 8
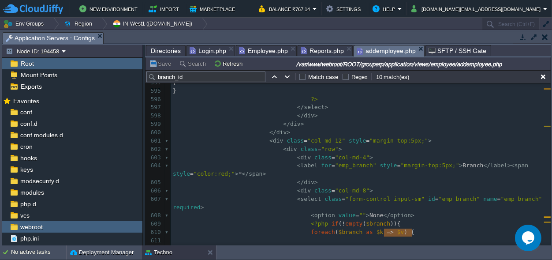
scroll to position [0, 0]
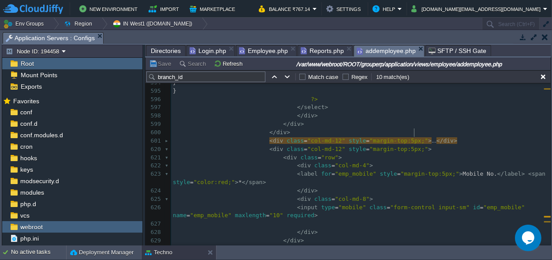
click at [288, 128] on pre "</ div >" at bounding box center [361, 132] width 380 height 8
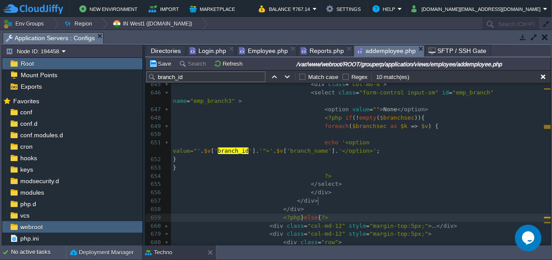
scroll to position [5902, 0]
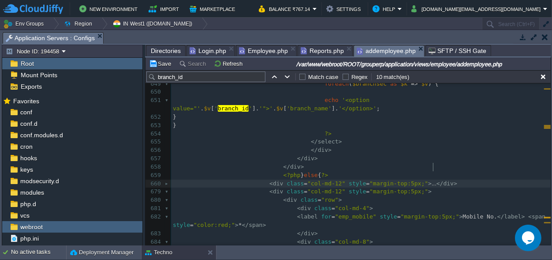
click at [445, 179] on pre "< div class = "col-md-12" style = "margin-top:5px;" > ... </ div >" at bounding box center [361, 183] width 380 height 8
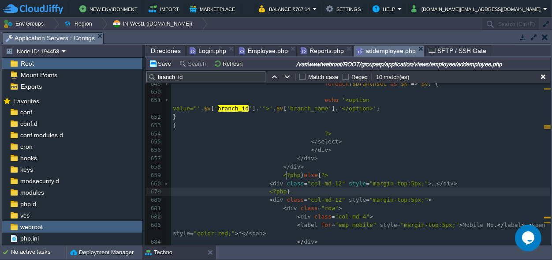
scroll to position [0, 25]
type textarea "<?php } ?>"
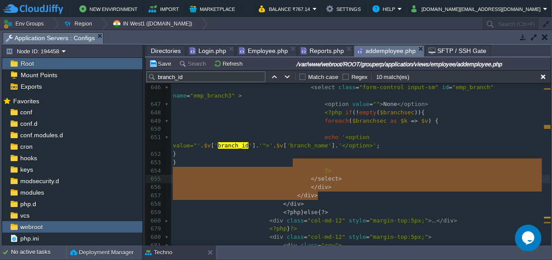
scroll to position [5865, 0]
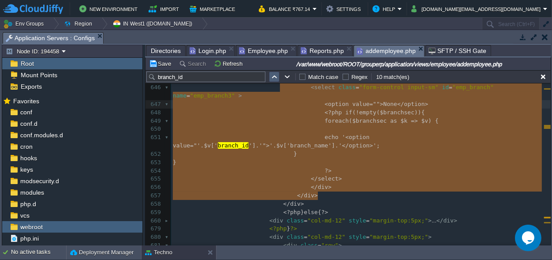
type textarea "-"
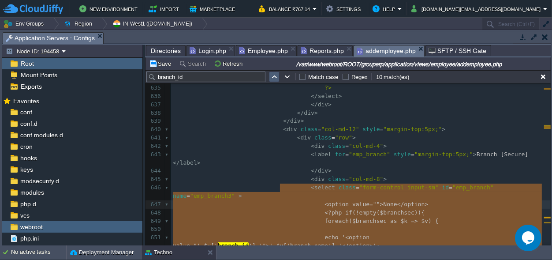
scroll to position [5690, 0]
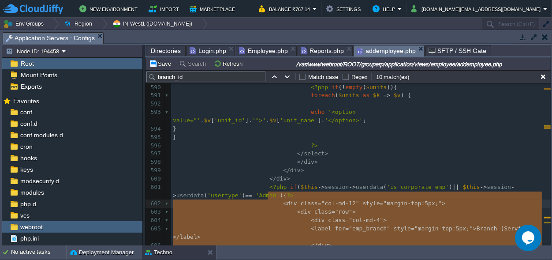
drag, startPoint x: 328, startPoint y: 158, endPoint x: 269, endPoint y: 192, distance: 67.6
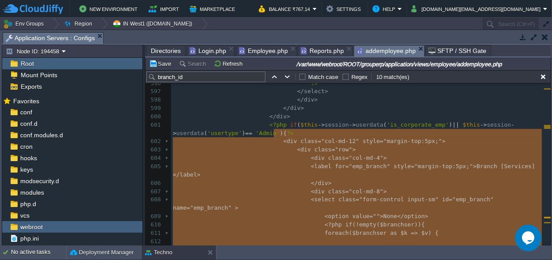
type textarea "-"
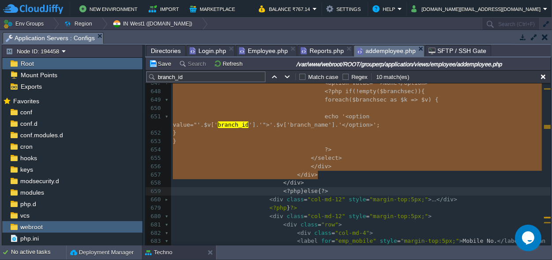
drag, startPoint x: 272, startPoint y: 193, endPoint x: 339, endPoint y: 171, distance: 71.1
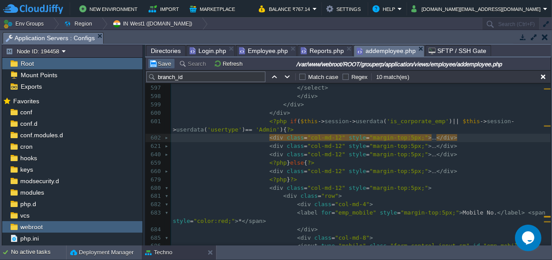
click at [166, 65] on button "Save" at bounding box center [161, 64] width 25 height 8
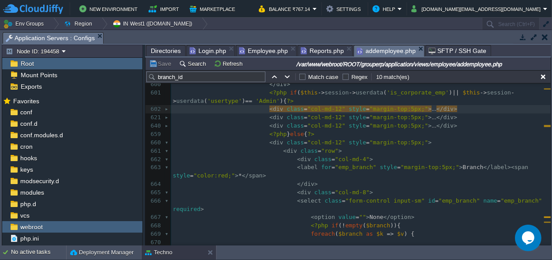
scroll to position [5481, 0]
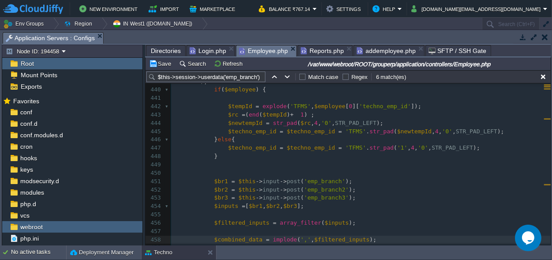
click at [257, 49] on span "Employee.php" at bounding box center [263, 50] width 49 height 11
click at [163, 64] on button "Save" at bounding box center [161, 64] width 25 height 8
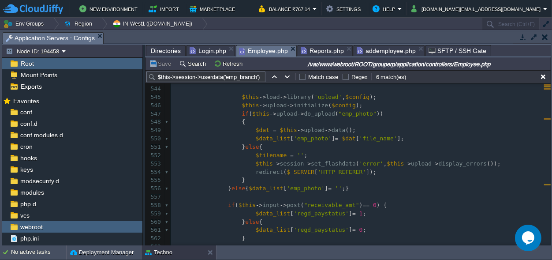
scroll to position [5022, 0]
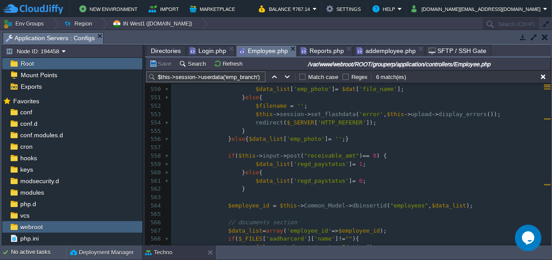
click at [381, 178] on pre "$data_list [ 'regd_paystatus' ] = 0 ;" at bounding box center [361, 181] width 380 height 8
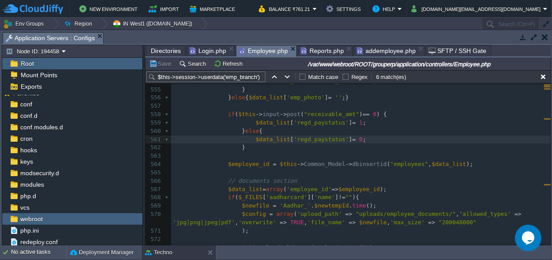
scroll to position [5103, 0]
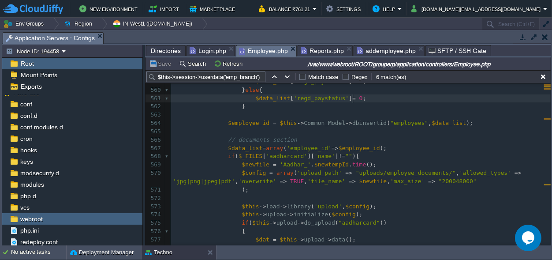
click at [157, 48] on span "Directories" at bounding box center [166, 50] width 30 height 11
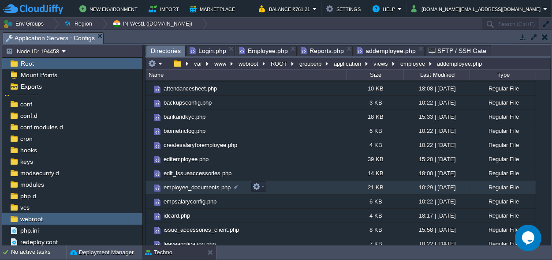
scroll to position [123, 0]
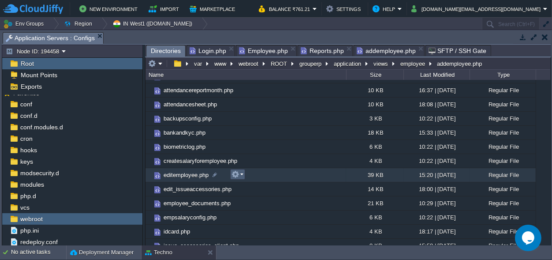
click at [239, 176] on em at bounding box center [238, 174] width 12 height 8
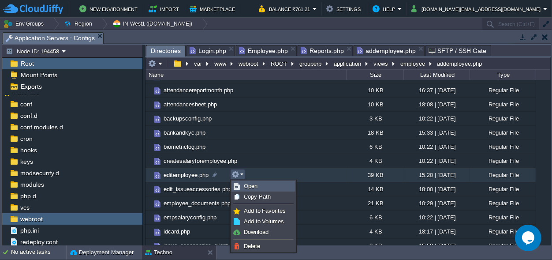
click at [250, 184] on span "Open" at bounding box center [251, 186] width 14 height 7
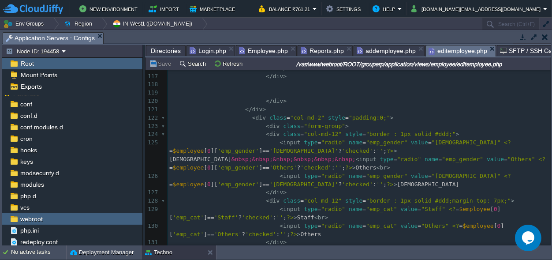
scroll to position [1196, 0]
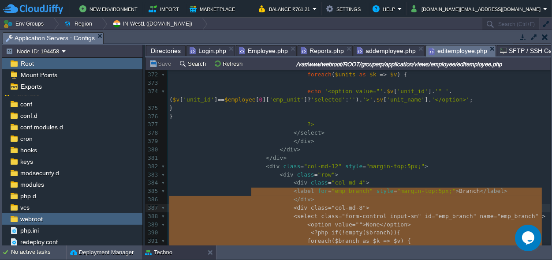
type textarea "-"
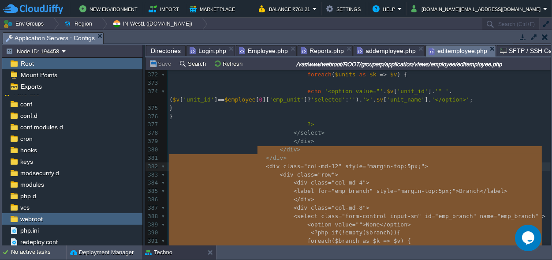
drag, startPoint x: 436, startPoint y: 104, endPoint x: 256, endPoint y: 153, distance: 186.5
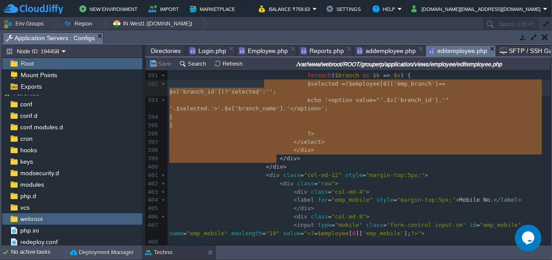
type textarea "-"
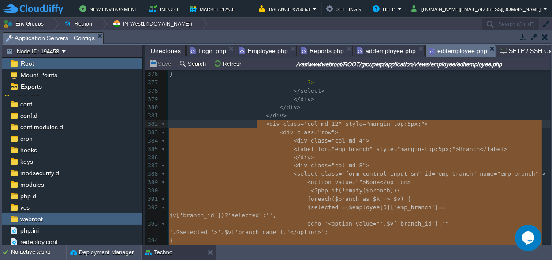
drag, startPoint x: 281, startPoint y: 159, endPoint x: 257, endPoint y: 124, distance: 42.5
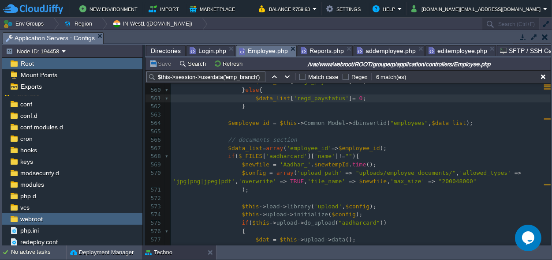
click at [261, 48] on span "Employee.php" at bounding box center [263, 50] width 49 height 11
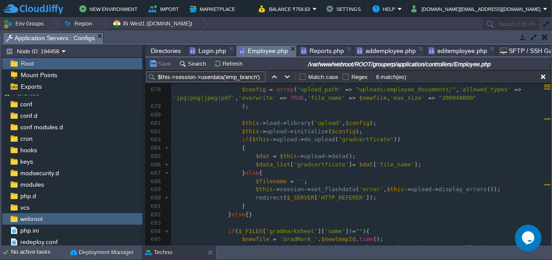
scroll to position [6011, 0]
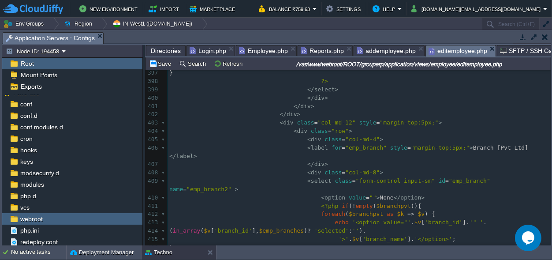
click at [437, 50] on span "editemployee.php" at bounding box center [458, 50] width 59 height 11
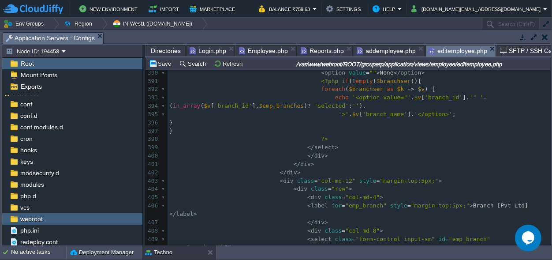
click at [376, 51] on span "addemployee.php" at bounding box center [386, 50] width 59 height 11
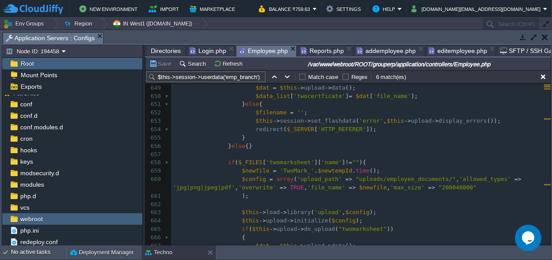
click at [256, 49] on span "Employee.php" at bounding box center [263, 50] width 49 height 11
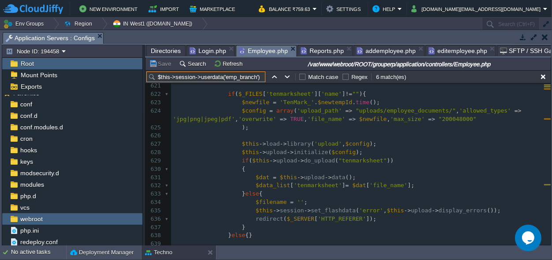
click at [222, 75] on input "$this->session->userdata('emp_branch')" at bounding box center [205, 76] width 119 height 11
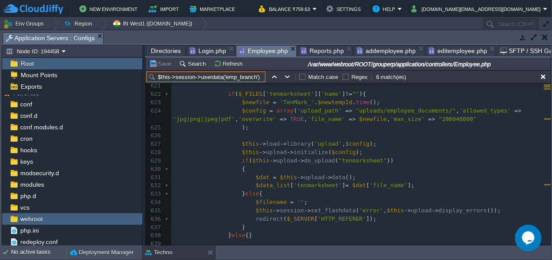
click at [222, 75] on input "$this->session->userdata('emp_branch')" at bounding box center [205, 76] width 119 height 11
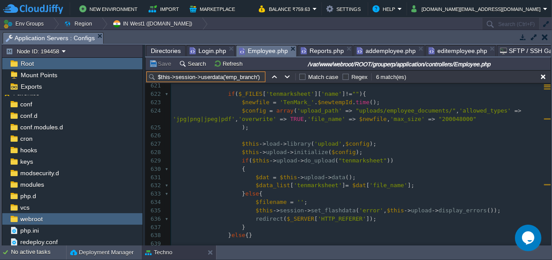
click at [222, 75] on input "$this->session->userdata('emp_branch')" at bounding box center [205, 76] width 119 height 11
click at [217, 75] on input "$this->session->userdata('emp_branch')" at bounding box center [205, 76] width 119 height 11
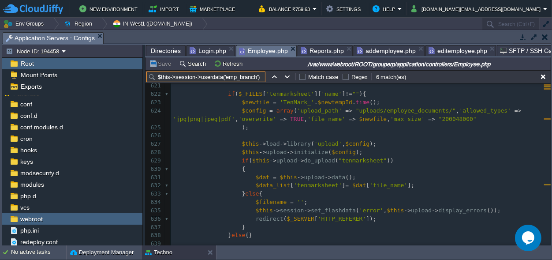
click at [217, 75] on input "$this->session->userdata('emp_branch')" at bounding box center [205, 76] width 119 height 11
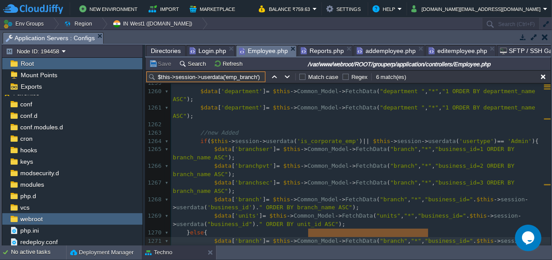
type input "b"
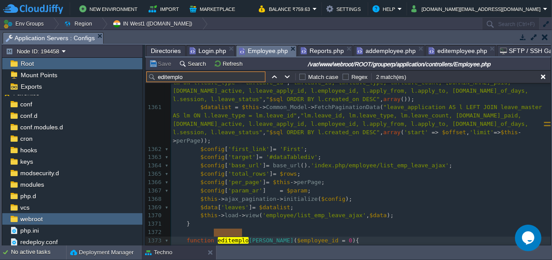
type input "editemplo"
type textarea "editemployee"
type input "editemployee"
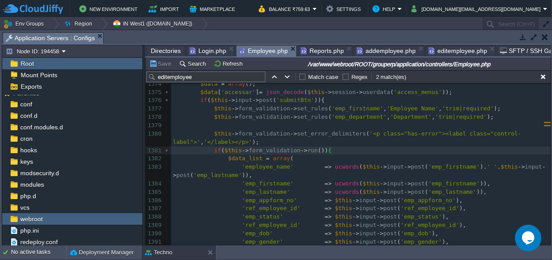
type textarea "\"
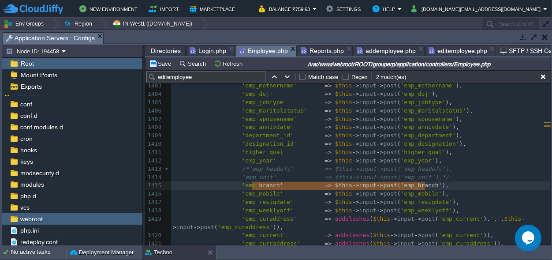
type textarea "'emp_branch' => $this->input->post('emp_branch'),"
drag, startPoint x: 428, startPoint y: 186, endPoint x: 236, endPoint y: 183, distance: 192.3
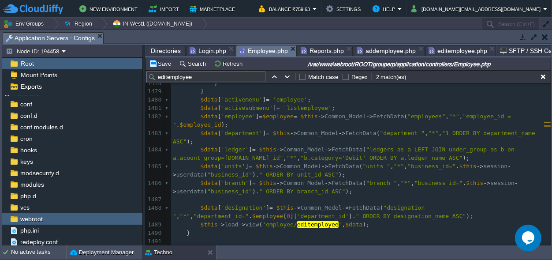
click at [230, 158] on div "xxxxxxxxxx 'emp_branch' => $combined_data , 1450 } else { 1451 $filename = '' ;…" at bounding box center [361, 104] width 380 height 598
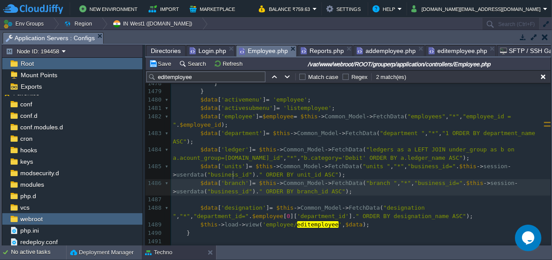
click at [231, 179] on span "'branch'" at bounding box center [235, 182] width 28 height 7
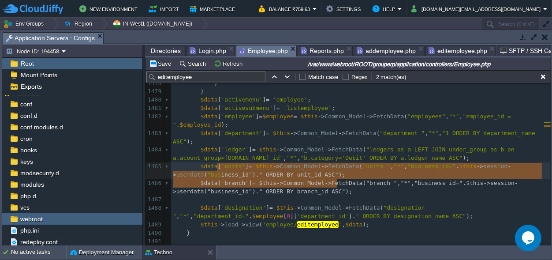
type textarea "$data['units'] = $this->Common_Model->FetchData("units ", "*", "business_id=".$…"
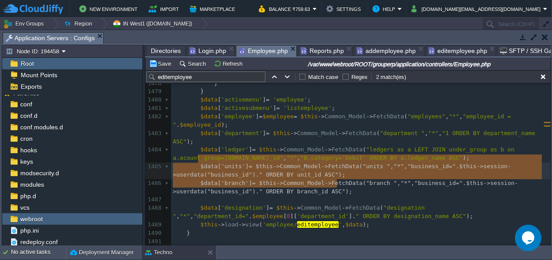
drag, startPoint x: 348, startPoint y: 183, endPoint x: 194, endPoint y: 158, distance: 155.5
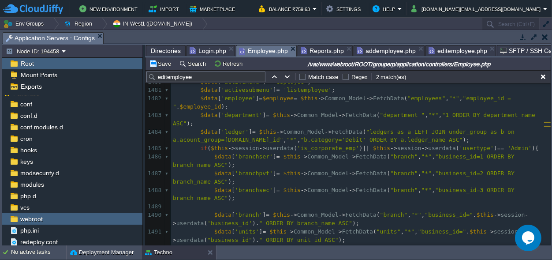
click at [441, 132] on pre "$data [ 'ledger' ] = $this -> Common_Model -> FetchData ( "ledgers as a LEFT JO…" at bounding box center [361, 136] width 380 height 17
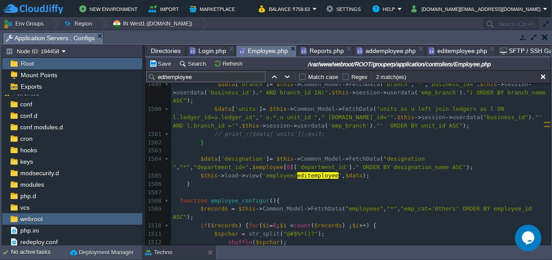
scroll to position [3, 0]
click at [156, 61] on button "Save" at bounding box center [161, 64] width 25 height 8
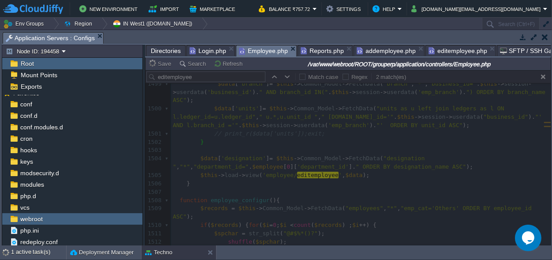
click at [440, 51] on span "editemployee.php" at bounding box center [458, 50] width 59 height 11
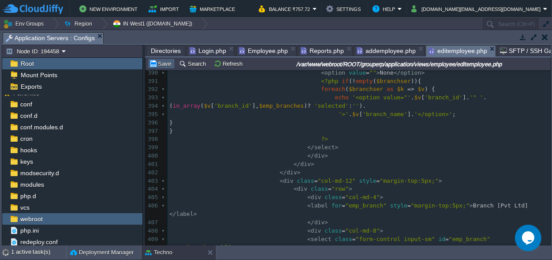
click at [164, 67] on button "Save" at bounding box center [161, 64] width 25 height 8
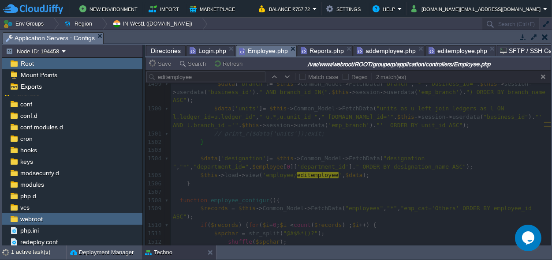
click at [249, 50] on span "Employee.php" at bounding box center [263, 50] width 49 height 11
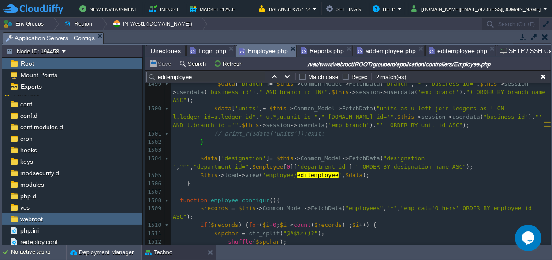
click at [441, 50] on span "editemployee.php" at bounding box center [458, 50] width 59 height 11
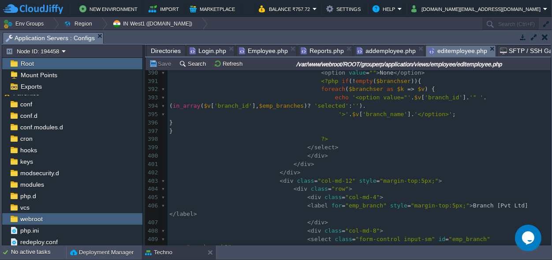
click at [371, 53] on span "addemployee.php" at bounding box center [386, 50] width 59 height 11
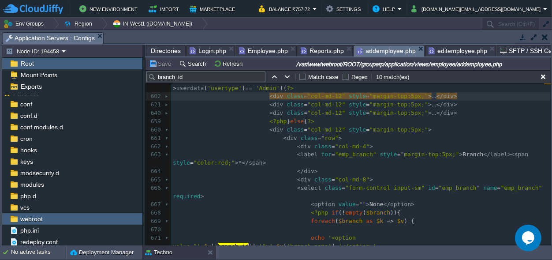
click at [317, 46] on span "Reports.php" at bounding box center [322, 50] width 43 height 11
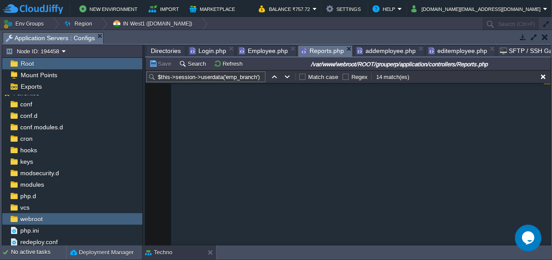
scroll to position [5540, 0]
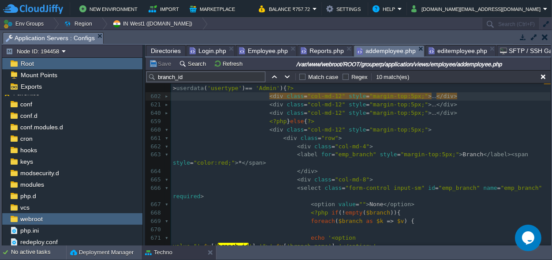
click at [374, 47] on span "addemployee.php" at bounding box center [386, 50] width 59 height 11
click at [166, 126] on div at bounding box center [168, 130] width 6 height 8
click at [165, 126] on div at bounding box center [168, 130] width 6 height 8
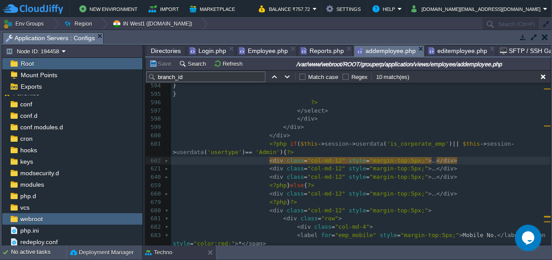
scroll to position [5399, 0]
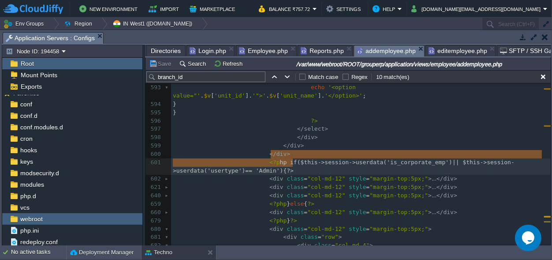
type textarea "<?php if($this->session->userdata('is_corporate_emp') || $this->session->userda…"
drag, startPoint x: 296, startPoint y: 163, endPoint x: 261, endPoint y: 153, distance: 37.1
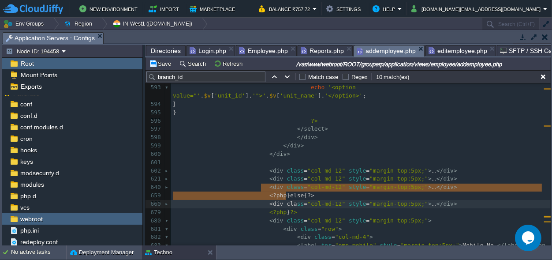
type textarea "-"
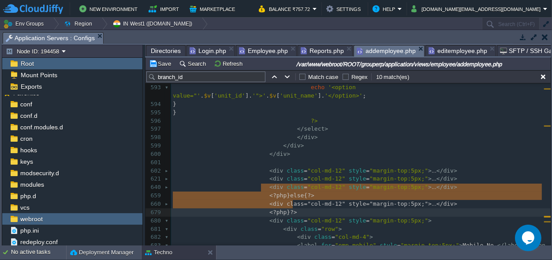
drag, startPoint x: 261, startPoint y: 187, endPoint x: 294, endPoint y: 204, distance: 37.3
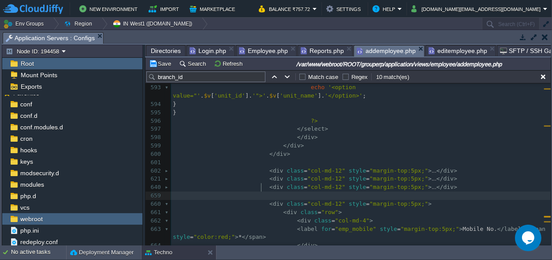
scroll to position [0, 0]
click at [166, 64] on button "Save" at bounding box center [161, 64] width 25 height 8
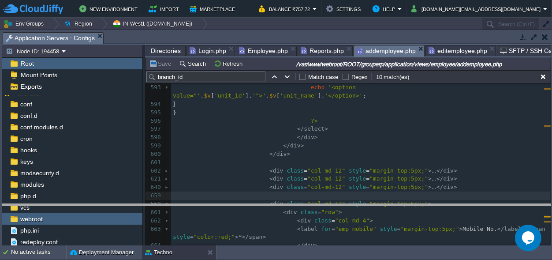
drag, startPoint x: 235, startPoint y: 35, endPoint x: 224, endPoint y: 209, distance: 175.0
click at [225, 210] on body "New Environment Import Marketplace Bonus ₹0.00 Upgrade Account Balance ₹757.72 …" at bounding box center [276, 130] width 552 height 260
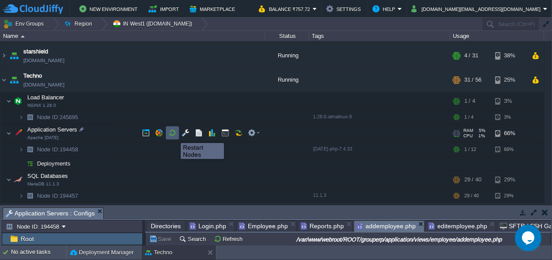
click at [174, 135] on button "button" at bounding box center [172, 133] width 8 height 8
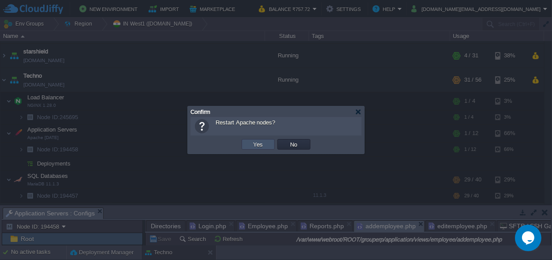
click at [261, 146] on button "Yes" at bounding box center [258, 144] width 15 height 8
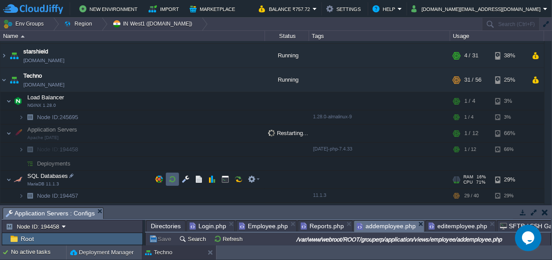
click at [171, 177] on button "button" at bounding box center [172, 179] width 8 height 8
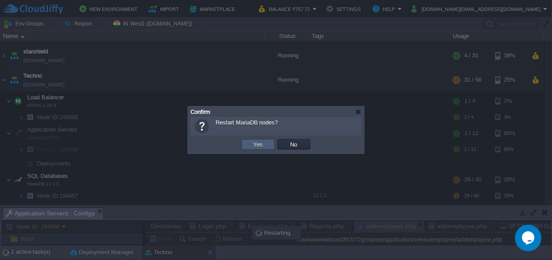
click at [256, 144] on button "Yes" at bounding box center [258, 144] width 15 height 8
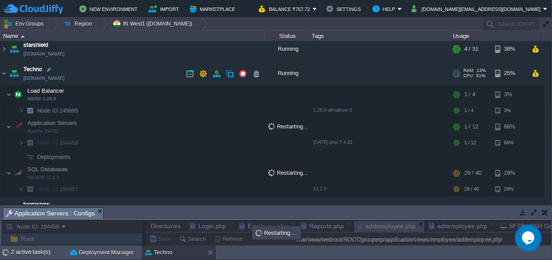
scroll to position [78, 0]
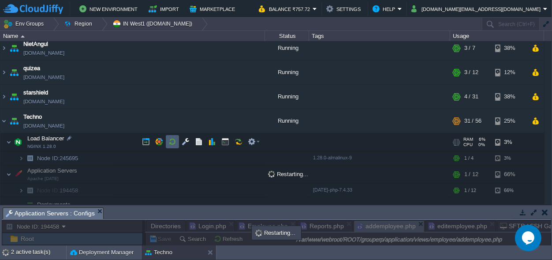
click at [170, 141] on button "button" at bounding box center [172, 142] width 8 height 8
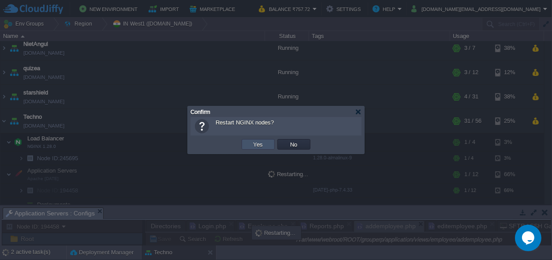
click at [254, 144] on button "Yes" at bounding box center [258, 144] width 15 height 8
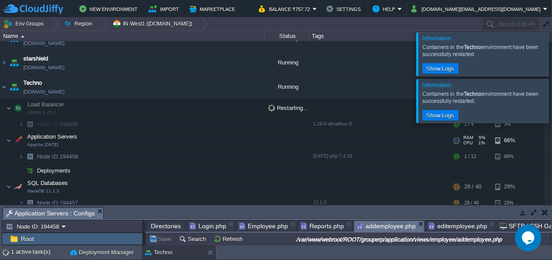
scroll to position [135, 0]
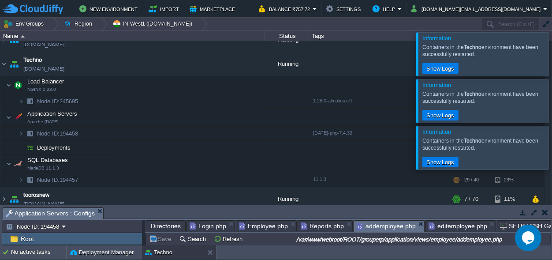
click at [552, 153] on div at bounding box center [563, 147] width 0 height 43
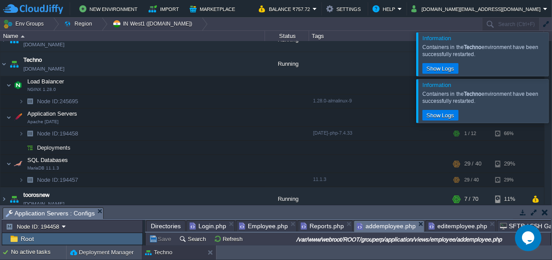
click at [552, 113] on div at bounding box center [563, 100] width 0 height 43
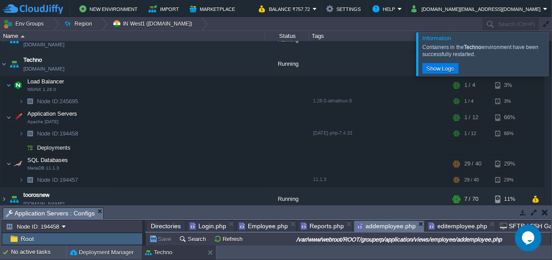
click at [552, 60] on div at bounding box center [563, 53] width 0 height 43
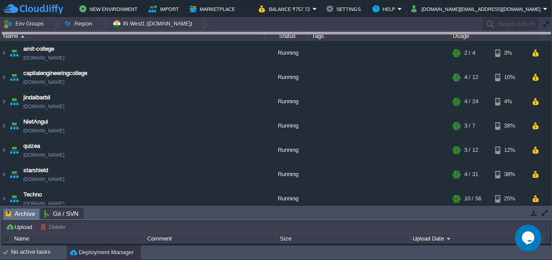
drag, startPoint x: 228, startPoint y: 217, endPoint x: 201, endPoint y: -34, distance: 252.8
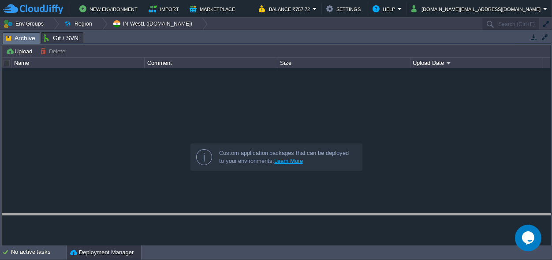
drag, startPoint x: 234, startPoint y: 39, endPoint x: 228, endPoint y: 213, distance: 173.4
click at [231, 220] on body "New Environment Import Marketplace Bonus ₹0.00 Upgrade Account Balance ₹757.72 …" at bounding box center [276, 130] width 552 height 260
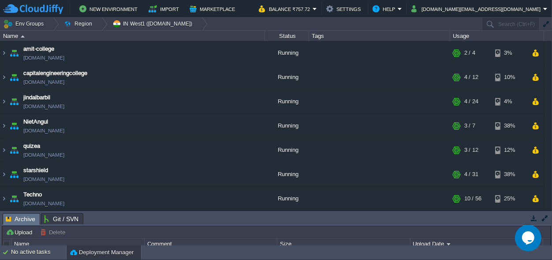
scroll to position [49, 0]
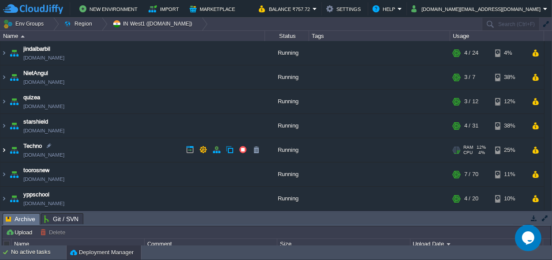
click at [3, 150] on img at bounding box center [3, 150] width 7 height 24
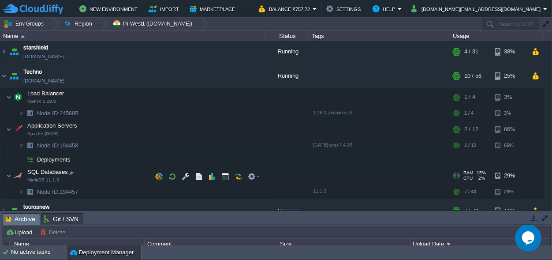
scroll to position [131, 0]
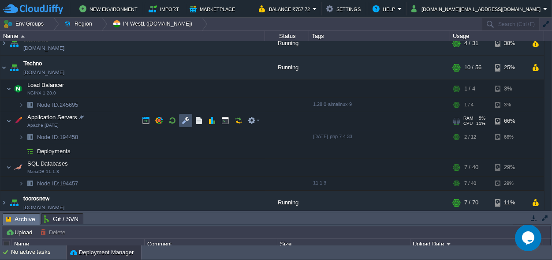
click at [182, 120] on button "button" at bounding box center [186, 120] width 8 height 8
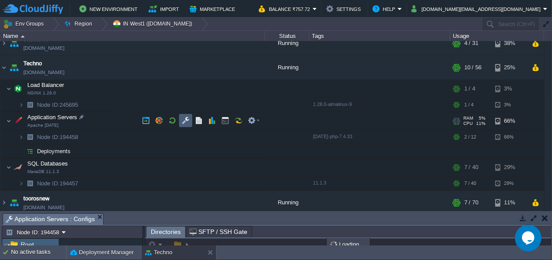
scroll to position [1, 0]
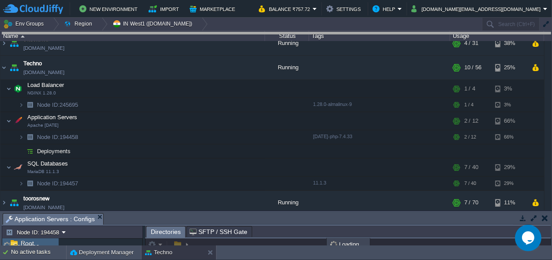
drag, startPoint x: 301, startPoint y: 218, endPoint x: 304, endPoint y: -34, distance: 252.3
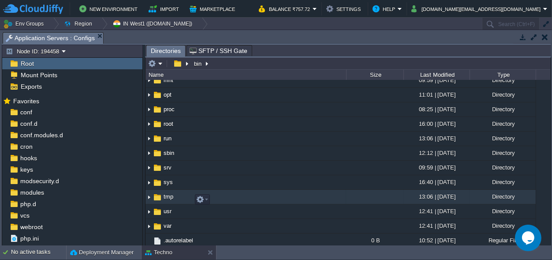
scroll to position [206, 0]
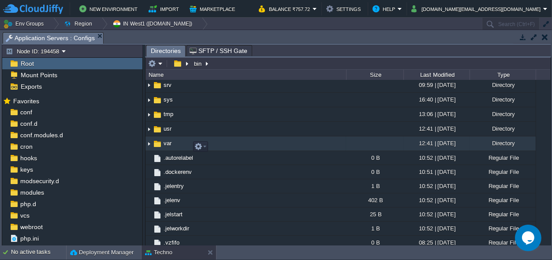
click at [150, 144] on img at bounding box center [149, 144] width 7 height 14
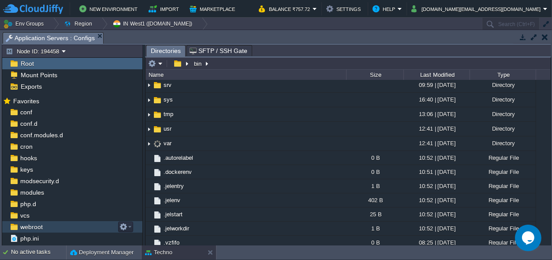
click at [33, 228] on span "webroot" at bounding box center [32, 227] width 26 height 8
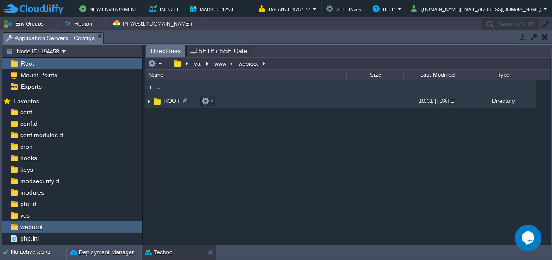
click at [159, 100] on img at bounding box center [158, 102] width 10 height 10
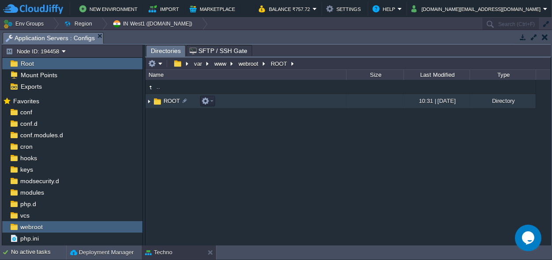
click at [159, 100] on img at bounding box center [158, 102] width 10 height 10
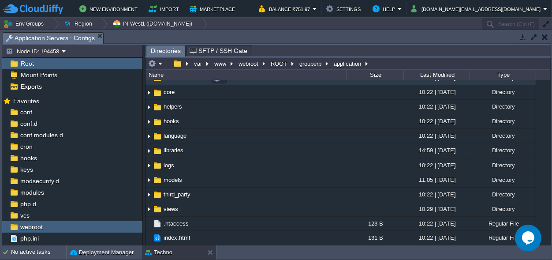
click at [182, 81] on span "controllers" at bounding box center [176, 77] width 29 height 7
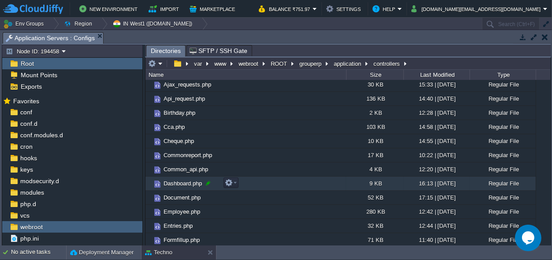
scroll to position [42, 0]
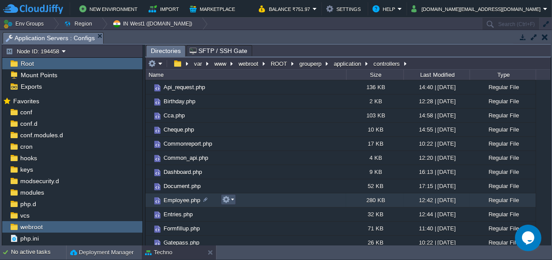
click at [228, 197] on button "button" at bounding box center [226, 199] width 8 height 8
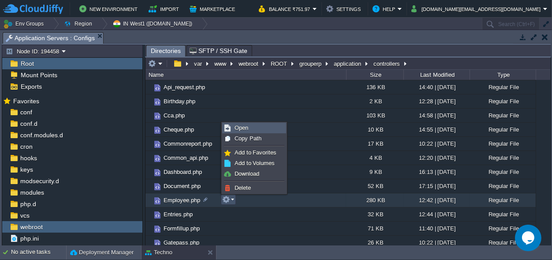
click at [240, 129] on span "Open" at bounding box center [242, 127] width 14 height 7
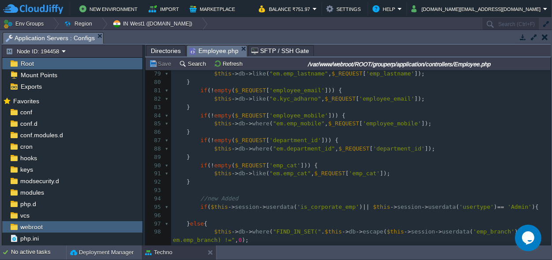
scroll to position [659, 0]
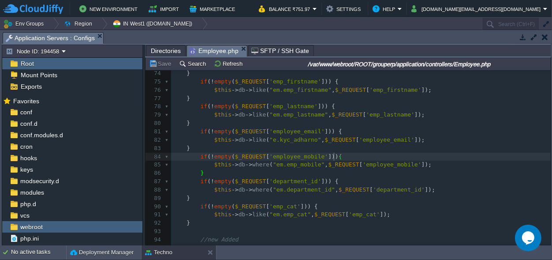
click at [434, 153] on pre "}" at bounding box center [361, 148] width 380 height 8
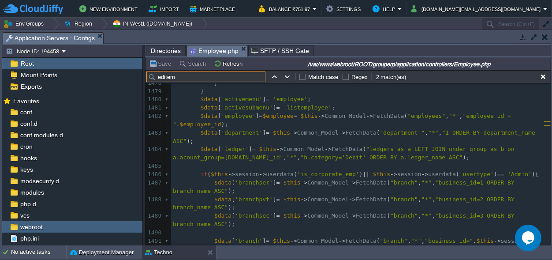
scroll to position [13077, 0]
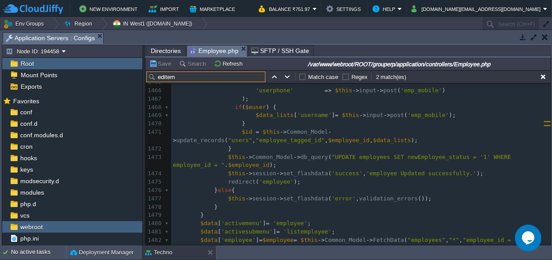
type input "editem"
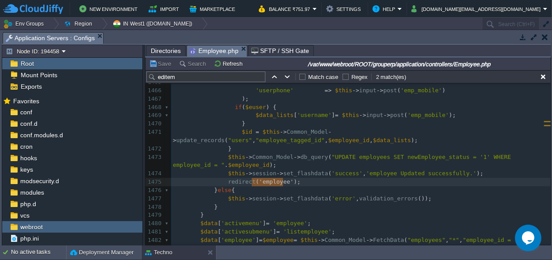
drag, startPoint x: 282, startPoint y: 180, endPoint x: 252, endPoint y: 183, distance: 29.7
type textarea "$this->re"
type textarea "input->server()"
type textarea "''"
type textarea "HTTP_REFERER"
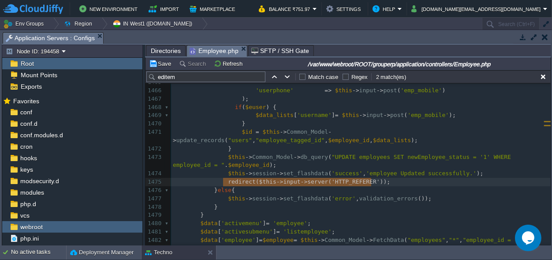
drag, startPoint x: 392, startPoint y: 184, endPoint x: 221, endPoint y: 182, distance: 171.1
type textarea "redirect($this->input->server('HTTP_REFERER'));"
paste textarea
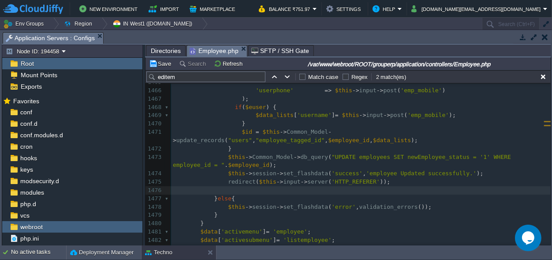
scroll to position [0, 0]
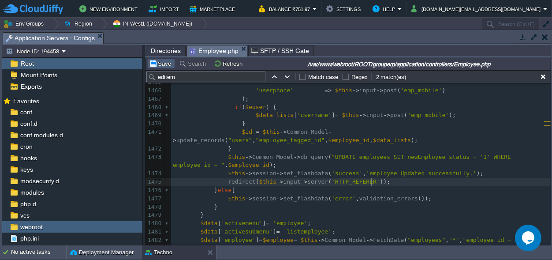
click at [163, 62] on button "Save" at bounding box center [161, 64] width 25 height 8
